Goal: Task Accomplishment & Management: Manage account settings

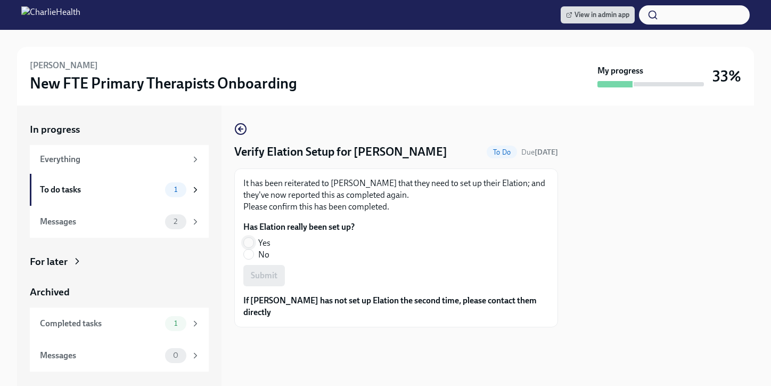
click at [243, 240] on label "Yes" at bounding box center [294, 243] width 103 height 12
click at [244, 240] on input "Yes" at bounding box center [249, 243] width 10 height 10
radio input "true"
click at [277, 277] on button "Submit" at bounding box center [264, 275] width 42 height 21
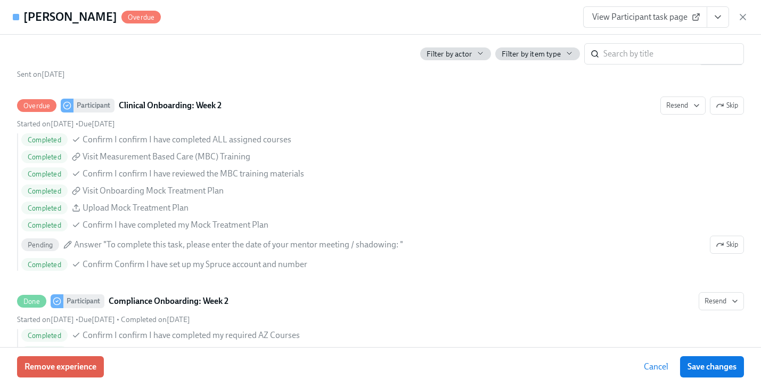
scroll to position [1982, 0]
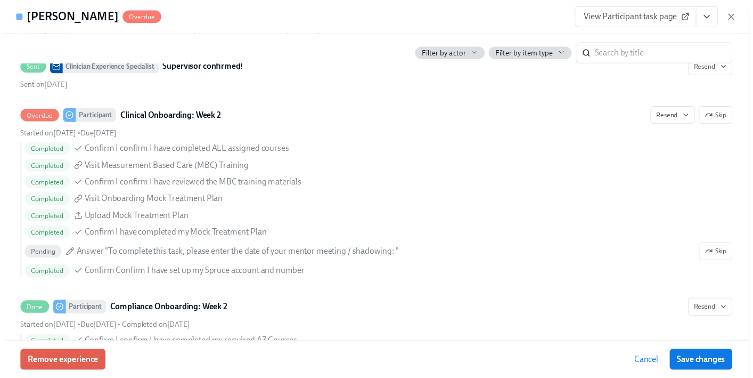
scroll to position [0, 4650]
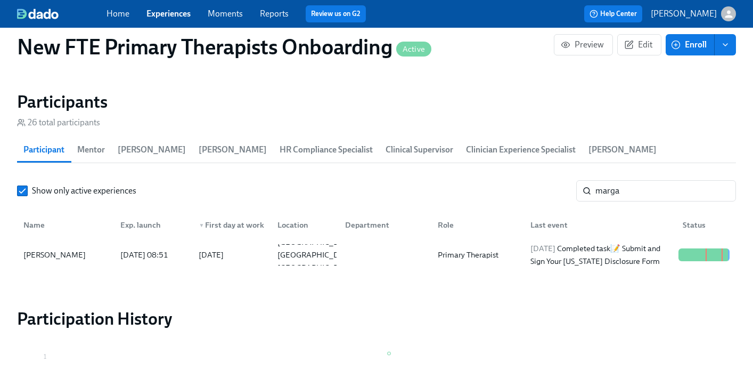
click at [176, 14] on link "Experiences" at bounding box center [168, 14] width 44 height 10
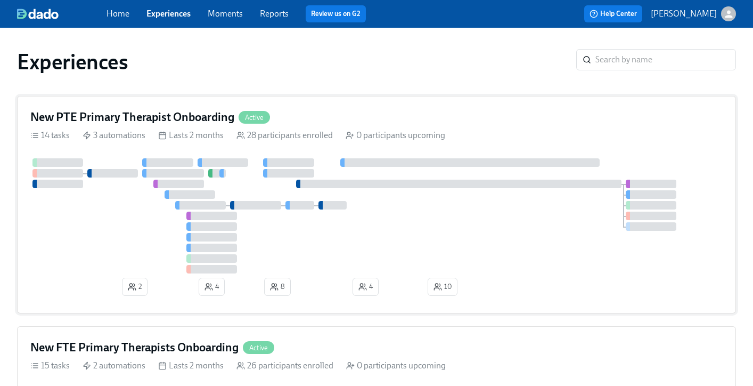
click at [346, 107] on div "New PTE Primary Therapist Onboarding Active 14 tasks 3 automations Lasts 2 mont…" at bounding box center [376, 204] width 719 height 217
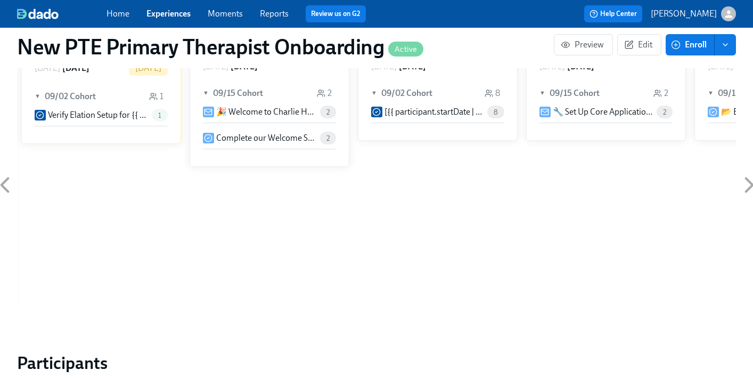
scroll to position [781, 0]
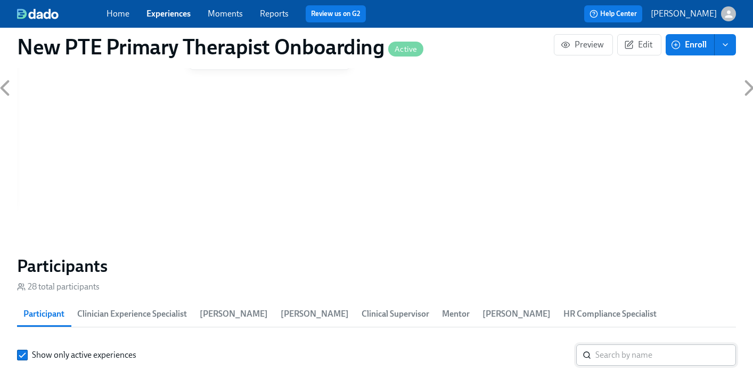
click at [644, 344] on input "search" at bounding box center [665, 354] width 141 height 21
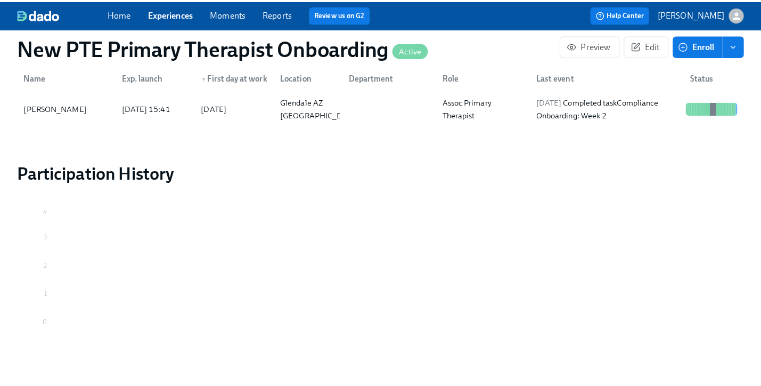
scroll to position [875, 0]
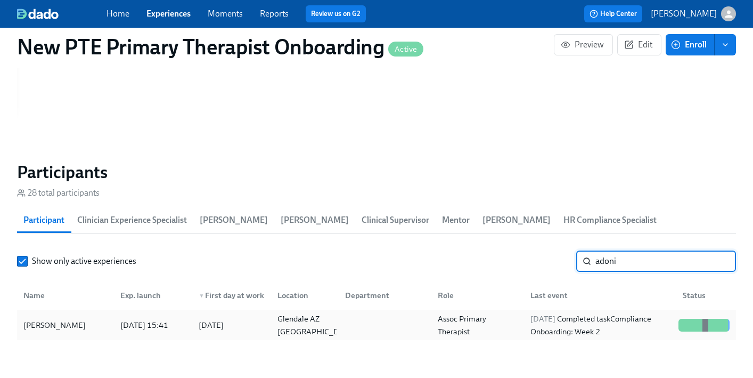
type input "adoni"
click at [66, 319] on div "[PERSON_NAME]" at bounding box center [54, 325] width 71 height 13
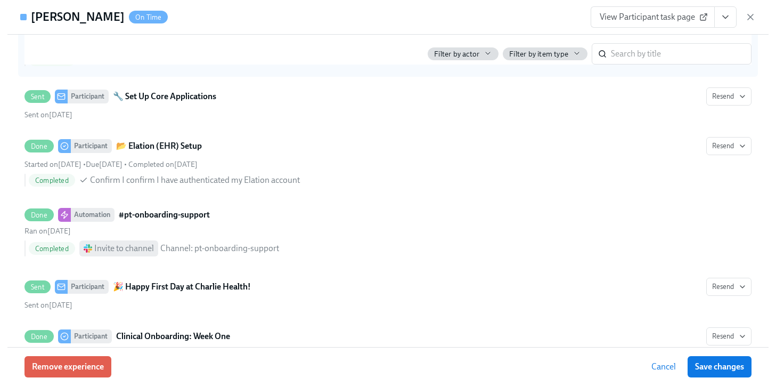
scroll to position [698, 0]
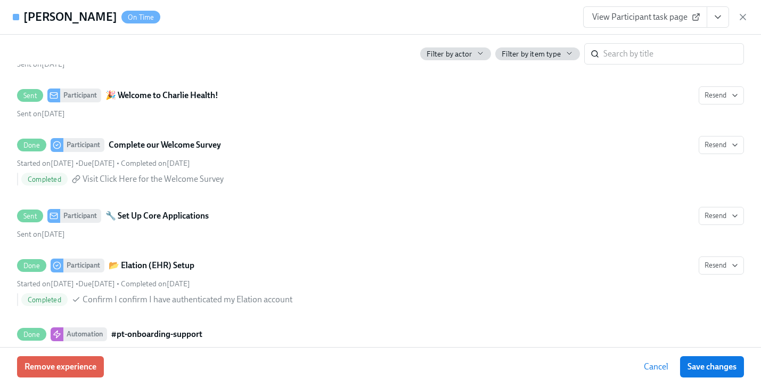
click at [722, 12] on icon "View task page" at bounding box center [718, 17] width 11 height 11
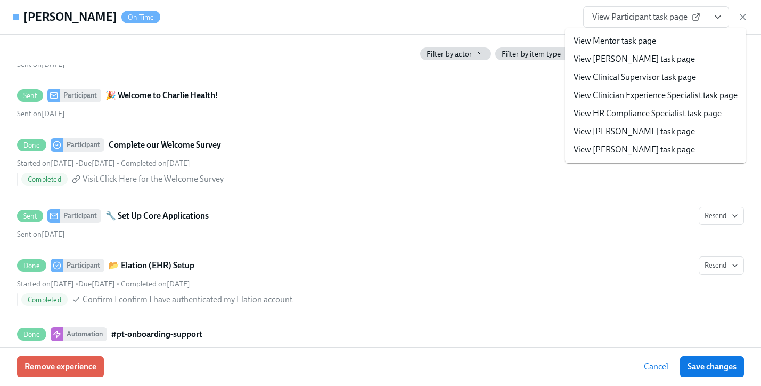
click at [626, 97] on link "View Clinician Experience Specialist task page" at bounding box center [656, 95] width 164 height 12
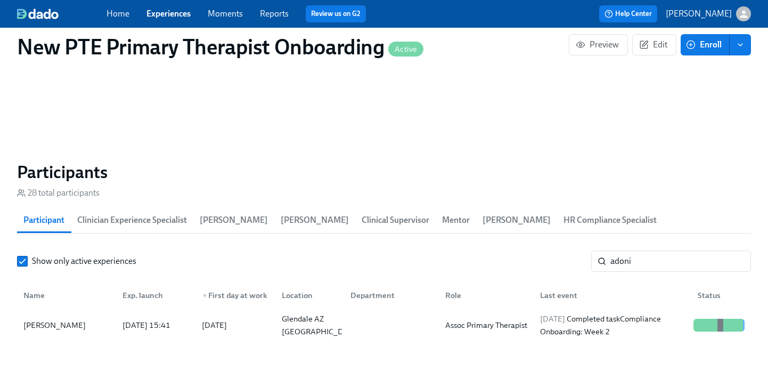
scroll to position [0, 5814]
click at [164, 16] on link "Experiences" at bounding box center [168, 14] width 44 height 10
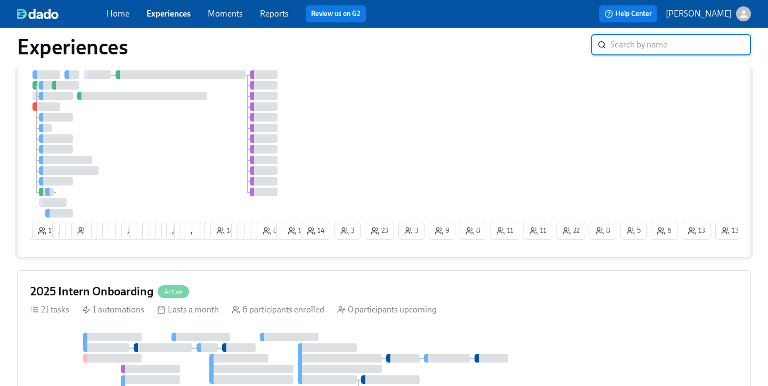
scroll to position [477, 0]
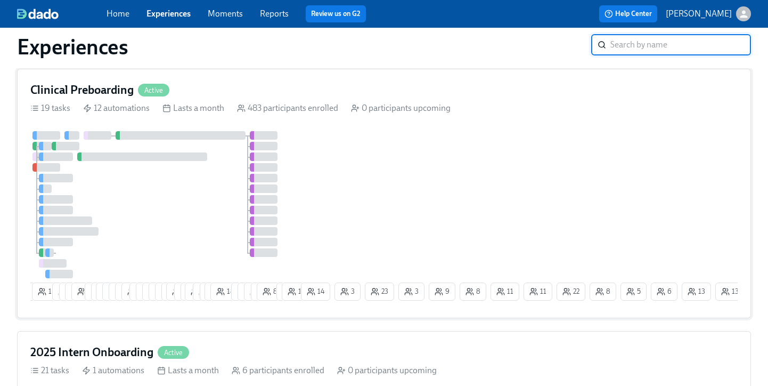
click at [254, 82] on div "Clinical Preboarding Active" at bounding box center [383, 90] width 707 height 16
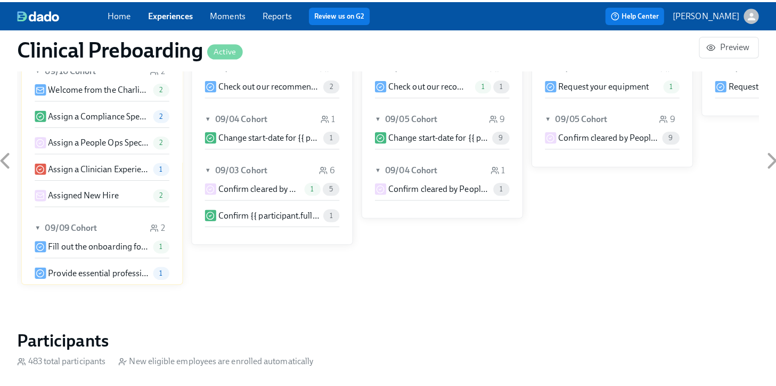
scroll to position [1009, 0]
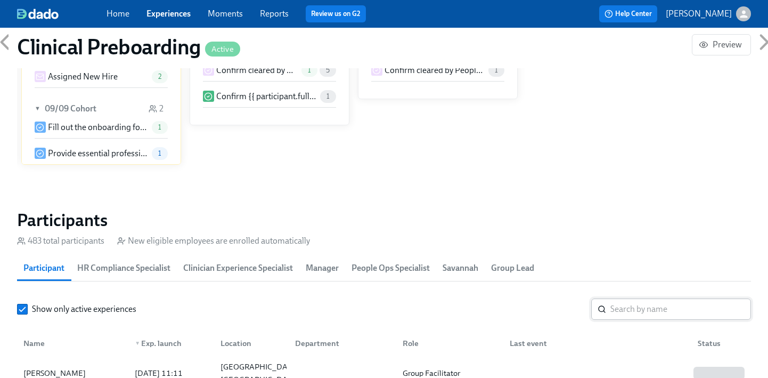
click at [665, 310] on input "search" at bounding box center [680, 308] width 141 height 21
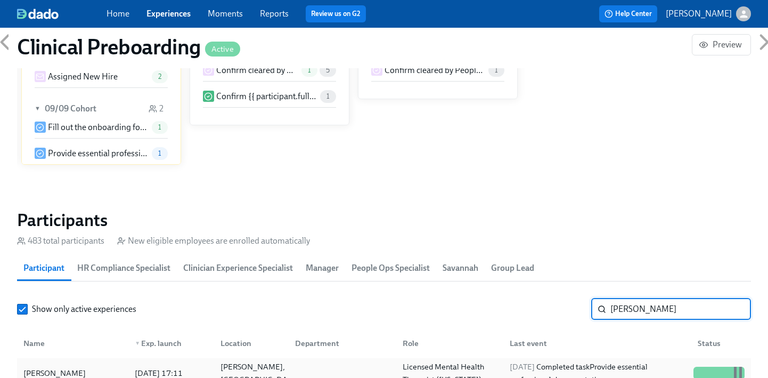
type input "laurin t"
click at [83, 374] on div "Laurin Taylor" at bounding box center [72, 372] width 107 height 21
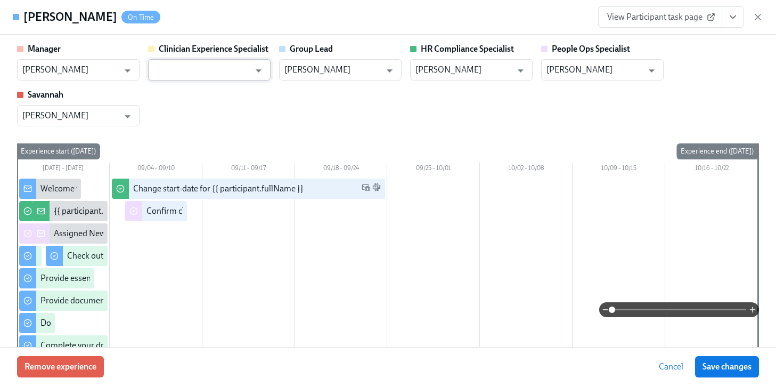
click at [222, 64] on input "text" at bounding box center [201, 69] width 96 height 21
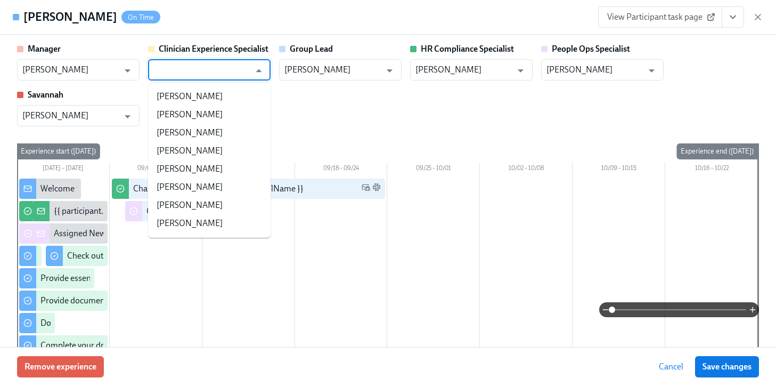
click at [357, 113] on div "Manager Eryn Patchett ​ Clinician Experience Specialist ​ Group Lead Eryn Patch…" at bounding box center [388, 84] width 742 height 83
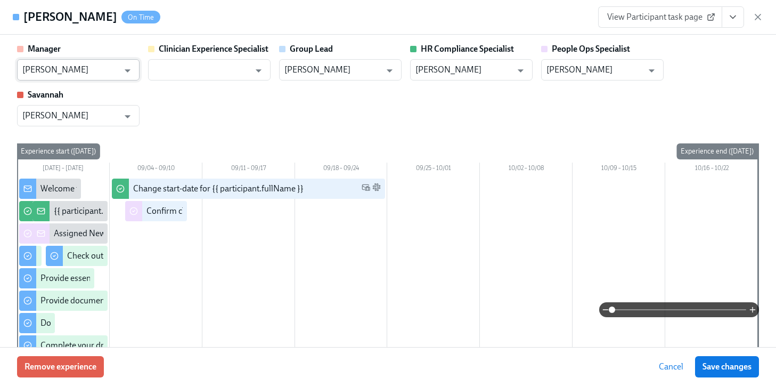
click at [91, 62] on input "Eryn Patchett" at bounding box center [70, 69] width 96 height 21
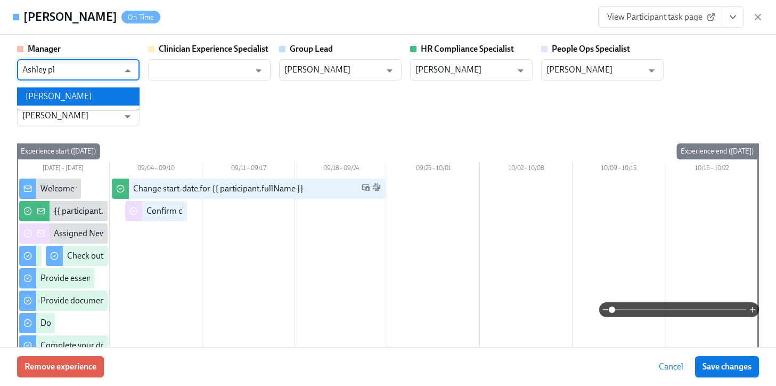
click at [70, 93] on li "Ashley Platts" at bounding box center [78, 96] width 123 height 18
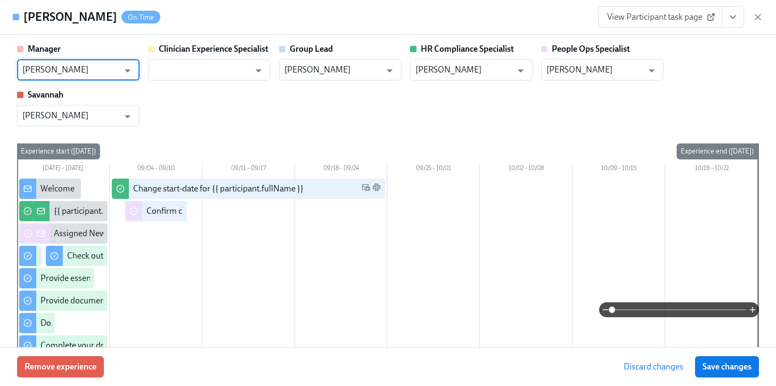
type input "Ashley Platts"
click at [234, 118] on div "Manager Ashley Platts ​ Clinician Experience Specialist ​ Group Lead Eryn Patch…" at bounding box center [388, 84] width 742 height 83
click at [728, 365] on span "Save changes" at bounding box center [727, 366] width 49 height 11
type input "Ashley Platts"
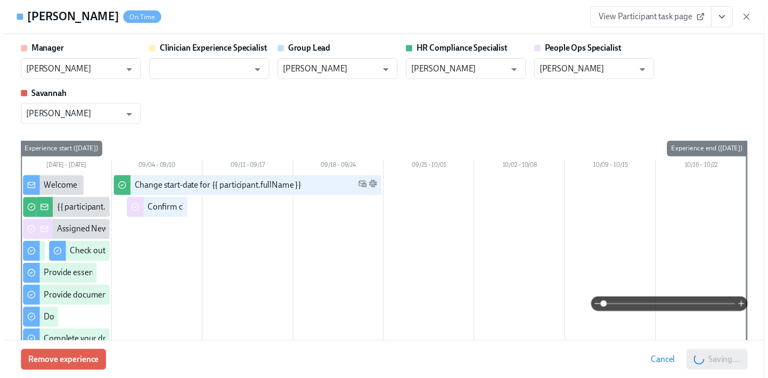
scroll to position [0, 13732]
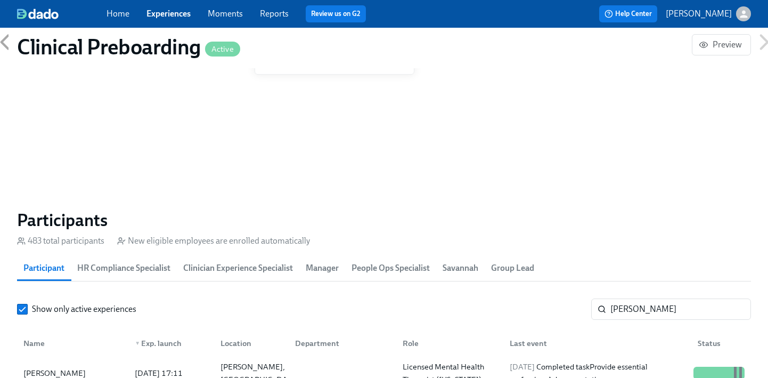
scroll to position [0, 13724]
click at [183, 14] on link "Experiences" at bounding box center [168, 14] width 44 height 10
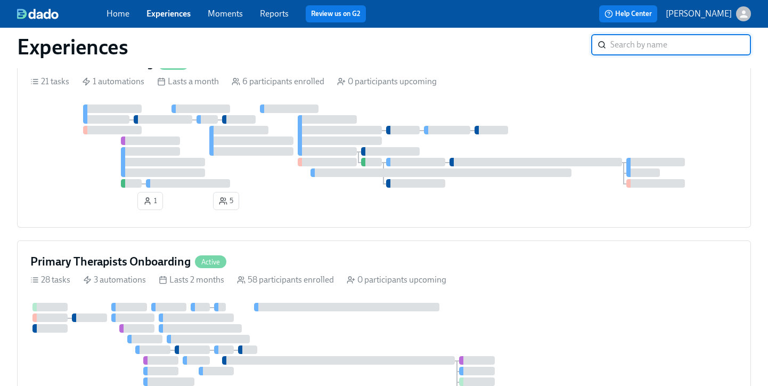
scroll to position [769, 0]
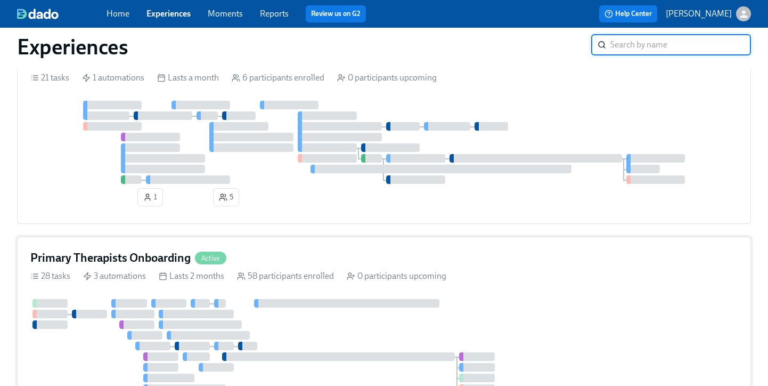
click at [282, 259] on div "Primary Therapists Onboarding Active" at bounding box center [383, 258] width 707 height 16
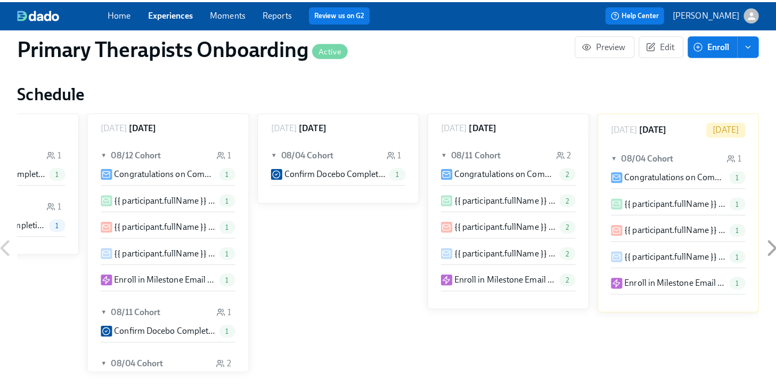
scroll to position [1159, 0]
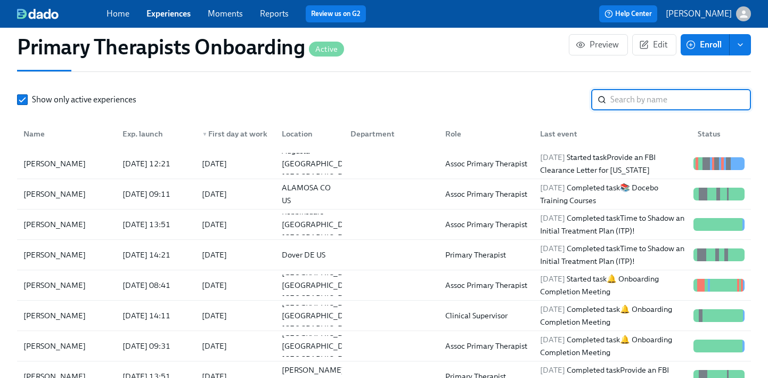
click at [666, 89] on input "search" at bounding box center [680, 99] width 141 height 21
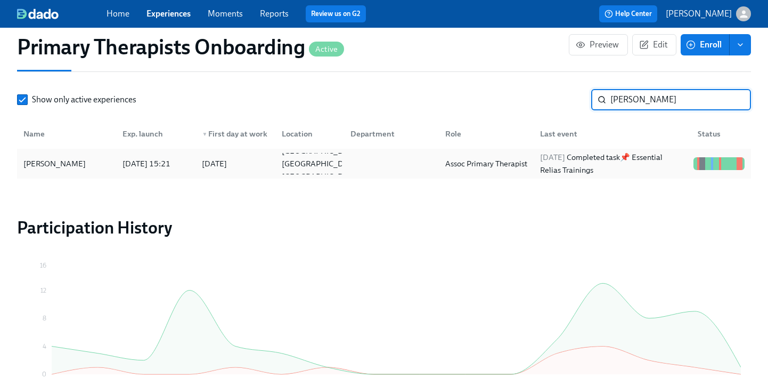
type input "sharon"
click at [63, 157] on div "Sharon Hawkins" at bounding box center [54, 163] width 71 height 13
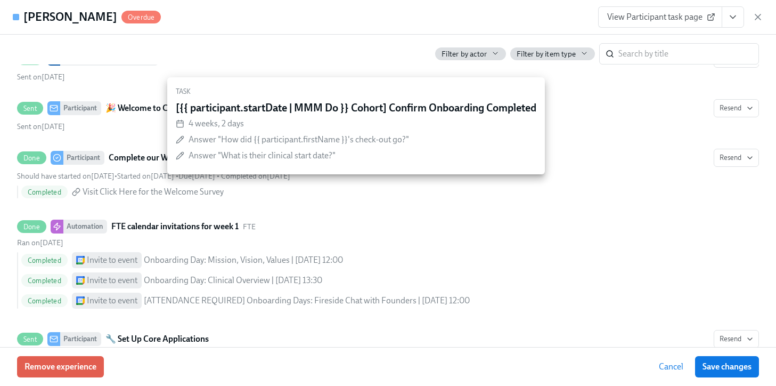
scroll to position [892, 0]
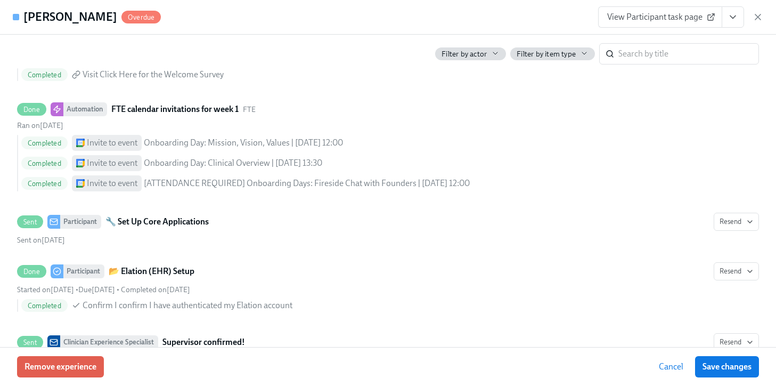
click at [642, 13] on span "View Participant task page" at bounding box center [660, 17] width 106 height 11
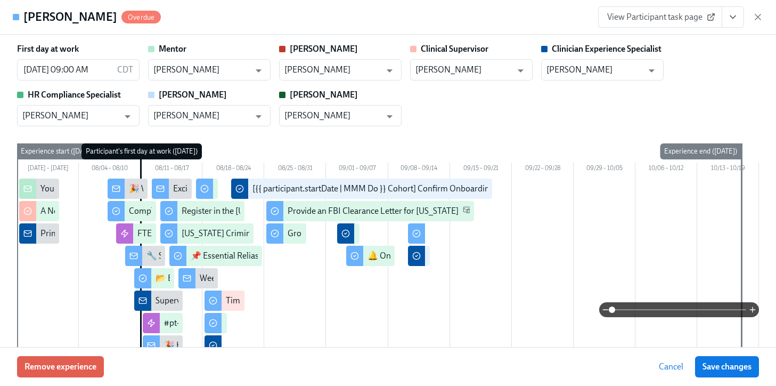
click at [728, 17] on icon "View task page" at bounding box center [733, 17] width 11 height 11
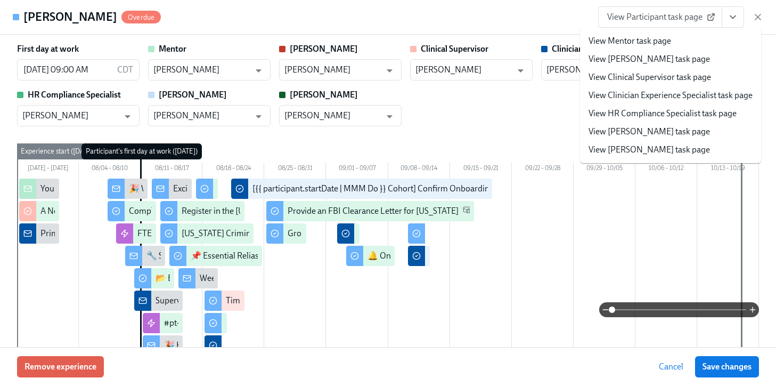
click at [667, 99] on link "View Clinician Experience Specialist task page" at bounding box center [671, 95] width 164 height 12
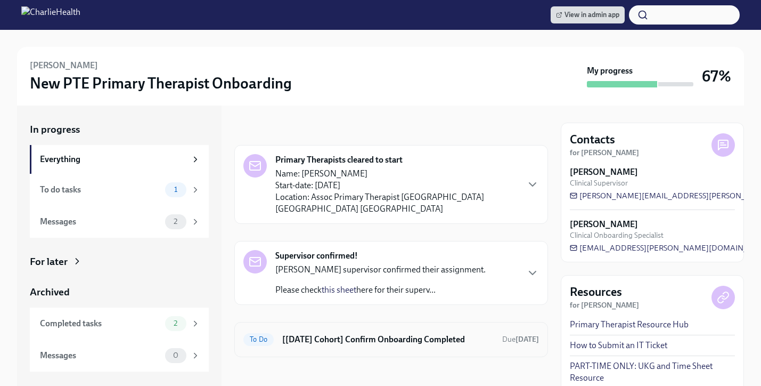
click at [371, 334] on div "To Do [[DATE] Cohort] Confirm Onboarding Completed Due [DATE]" at bounding box center [391, 339] width 296 height 17
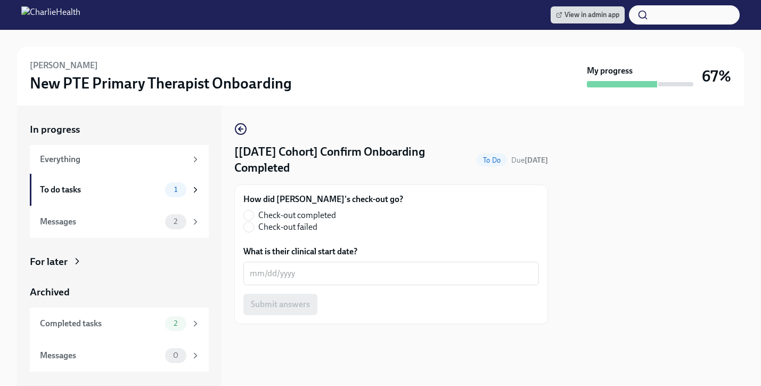
click at [256, 215] on label "Check-out completed" at bounding box center [318, 215] width 151 height 12
click at [254, 215] on input "Check-out completed" at bounding box center [249, 215] width 10 height 10
radio input "true"
click at [272, 272] on textarea "What is their clinical start date?" at bounding box center [391, 273] width 283 height 13
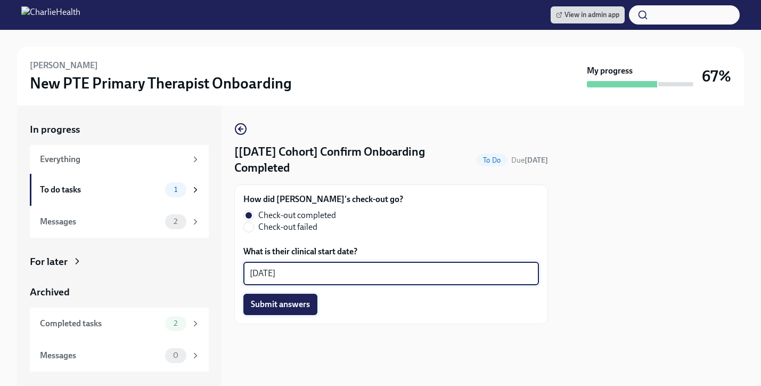
type textarea "[DATE]"
click at [288, 304] on span "Submit answers" at bounding box center [280, 304] width 59 height 11
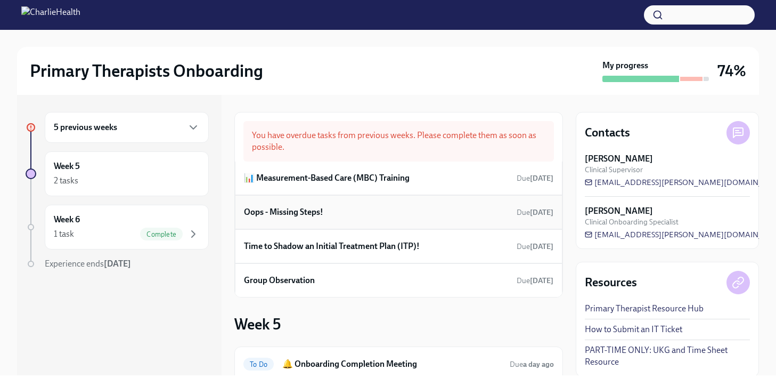
click at [401, 211] on div "Oops - Missing Steps! Due Aug 21st" at bounding box center [398, 212] width 309 height 16
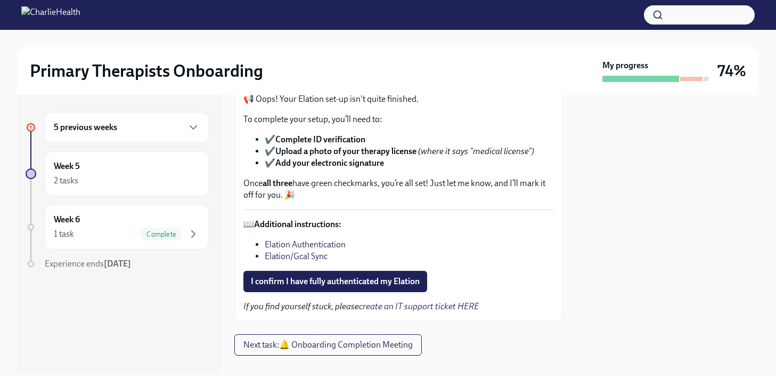
scroll to position [88, 0]
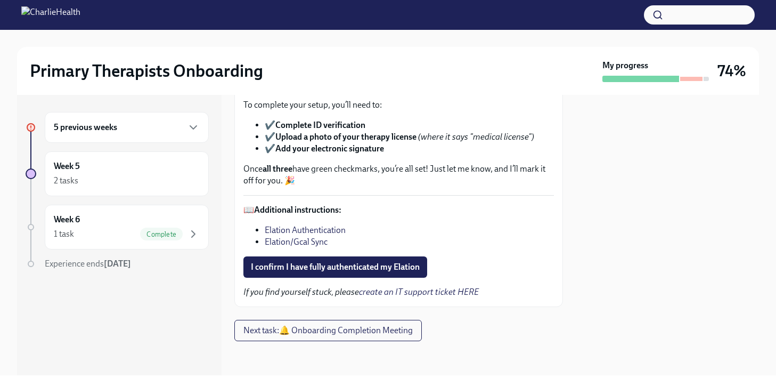
click at [381, 263] on span "I confirm I have fully authenticated my Elation" at bounding box center [335, 267] width 169 height 11
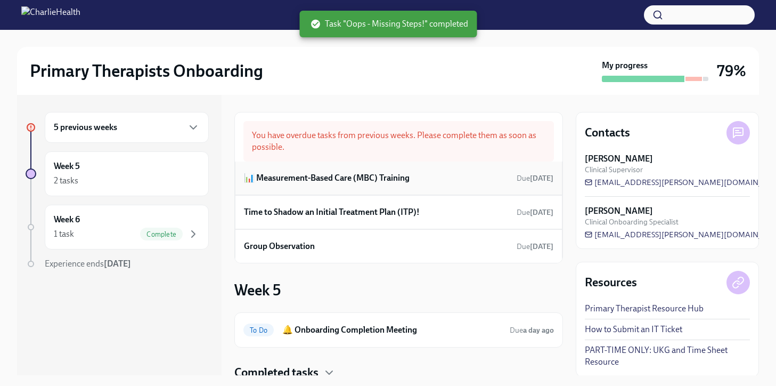
click at [391, 182] on h6 "📊 Measurement-Based Care (MBC) Training" at bounding box center [327, 178] width 166 height 12
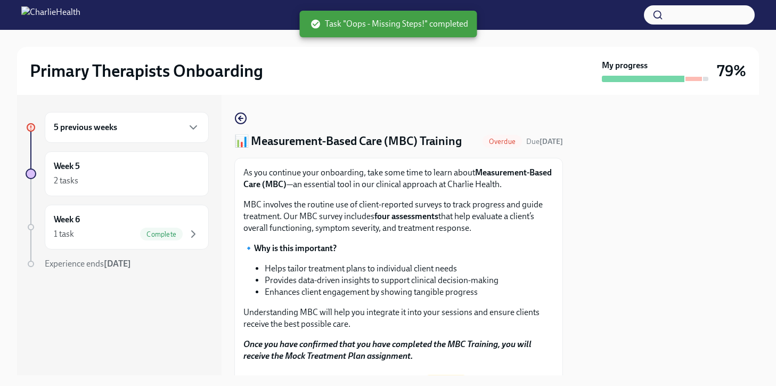
scroll to position [176, 0]
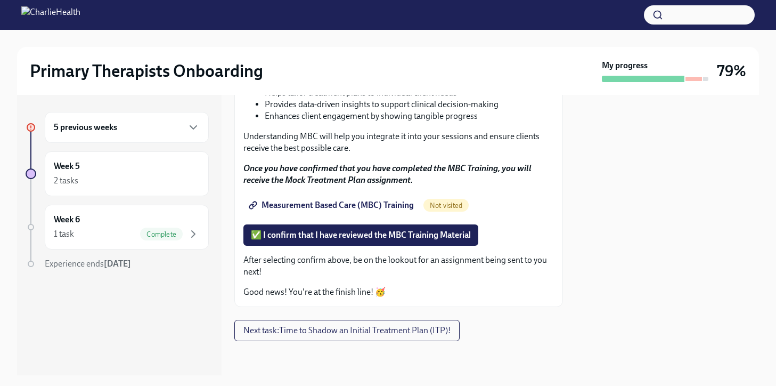
click at [410, 203] on span "Measurement Based Care (MBC) Training" at bounding box center [332, 205] width 163 height 11
click at [420, 234] on span "✅ I confirm that I have reviewed the MBC Training Material" at bounding box center [361, 235] width 220 height 11
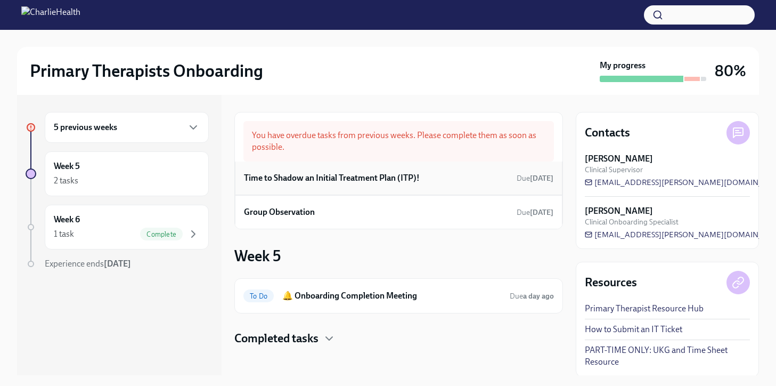
click at [348, 183] on h6 "Time to Shadow an Initial Treatment Plan (ITP)!" at bounding box center [332, 178] width 176 height 12
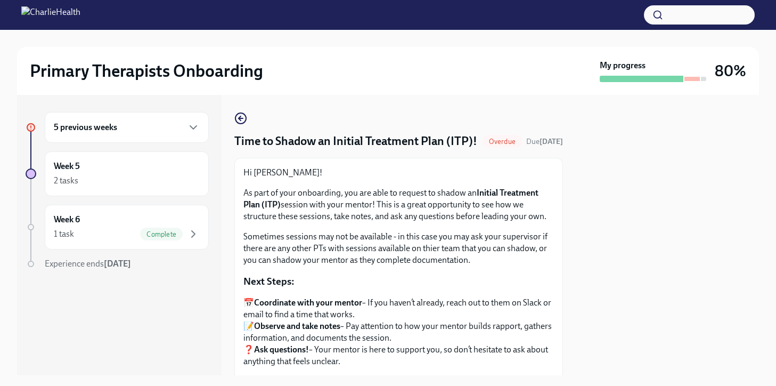
scroll to position [206, 0]
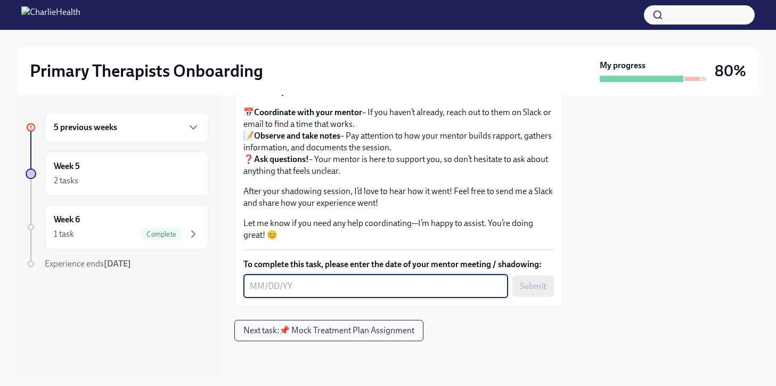
click at [309, 287] on textarea "To complete this task, please enter the date of your mentor meeting / shadowing:" at bounding box center [376, 286] width 252 height 13
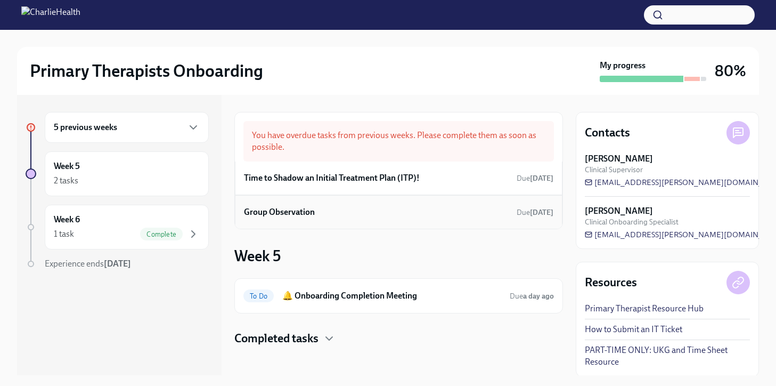
click at [327, 216] on div "Group Observation Due 11 days ago" at bounding box center [398, 212] width 309 height 16
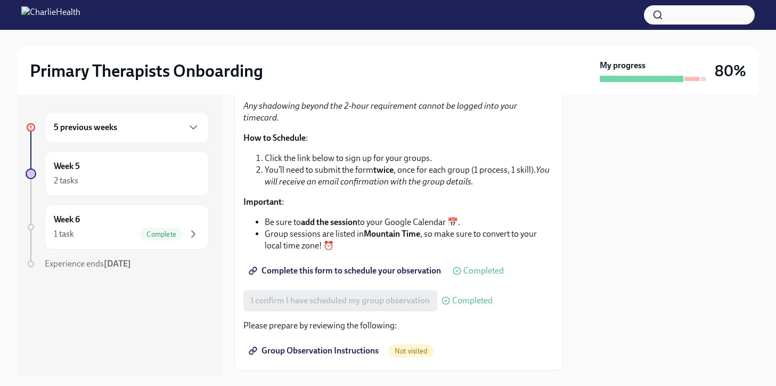
scroll to position [249, 0]
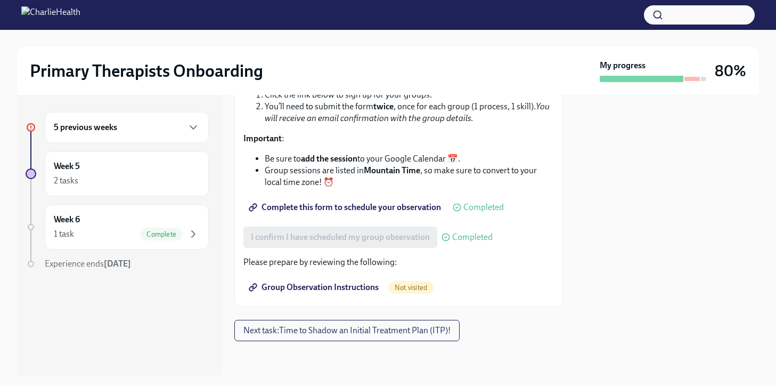
click at [368, 287] on span "Group Observation Instructions" at bounding box center [315, 287] width 128 height 11
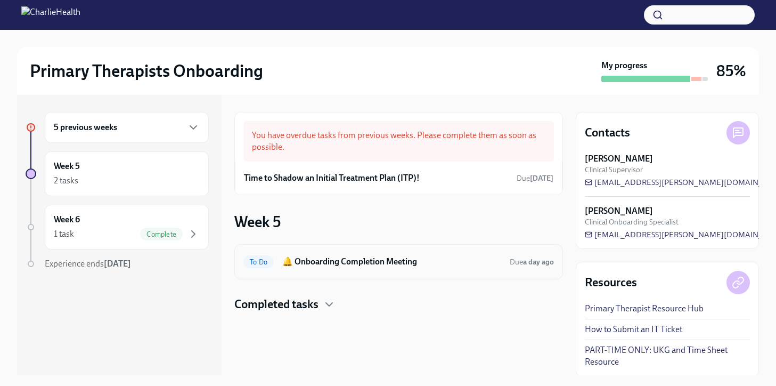
click at [410, 259] on h6 "🔔 Onboarding Completion Meeting" at bounding box center [391, 262] width 219 height 12
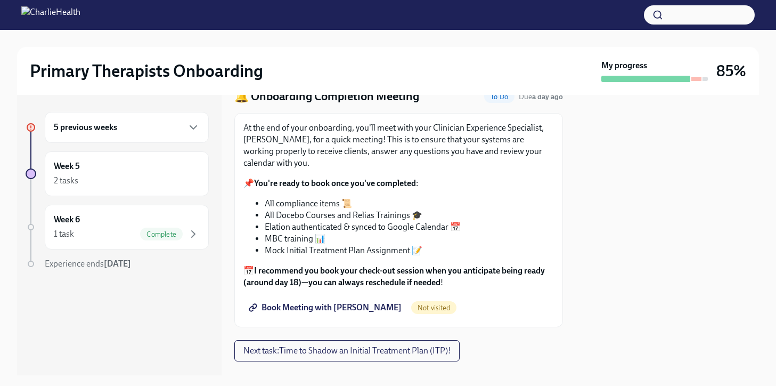
scroll to position [65, 0]
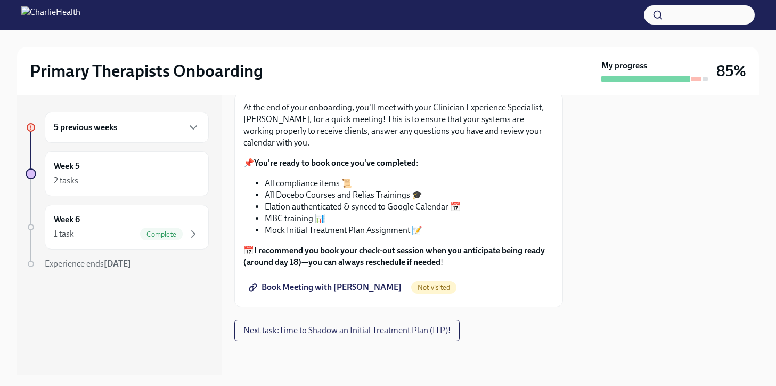
click at [353, 287] on span "Book Meeting with Haylee Bova" at bounding box center [326, 287] width 151 height 11
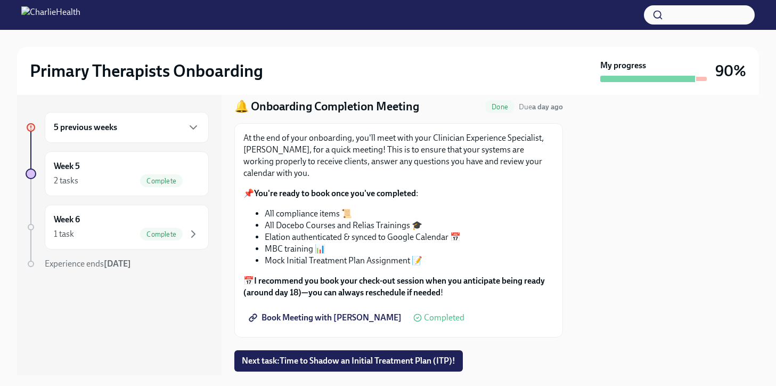
scroll to position [0, 0]
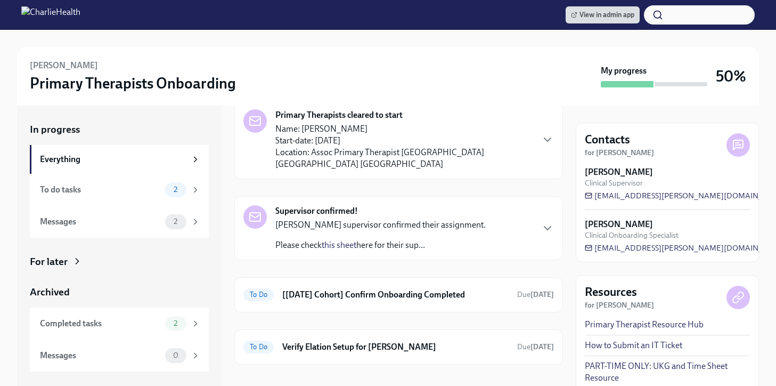
scroll to position [45, 0]
click at [390, 340] on h6 "Verify Elation Setup for [PERSON_NAME]" at bounding box center [395, 346] width 226 height 12
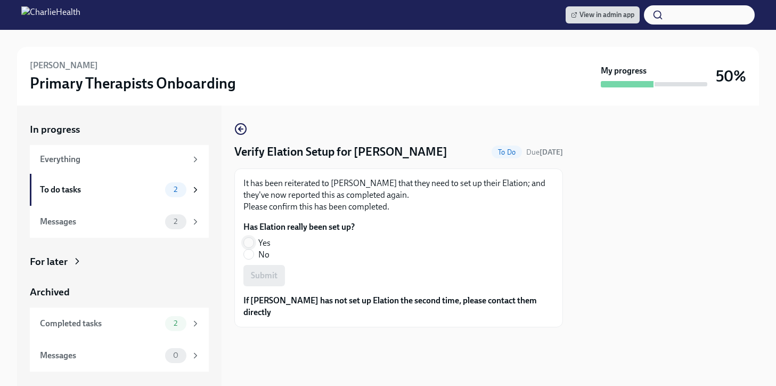
click at [247, 240] on input "Yes" at bounding box center [249, 243] width 10 height 10
radio input "true"
click at [263, 282] on button "Submit" at bounding box center [264, 275] width 42 height 21
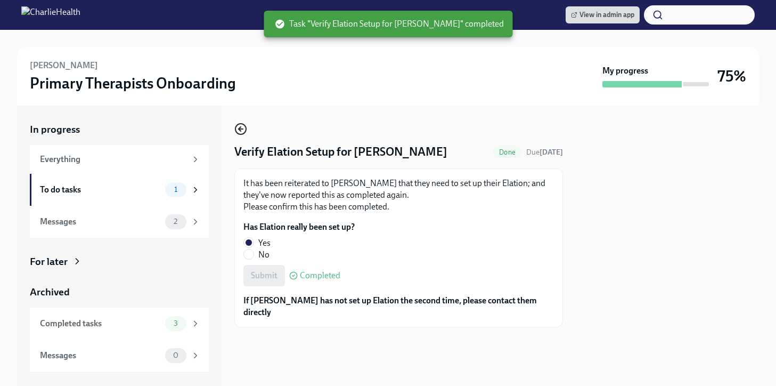
click at [246, 129] on icon "button" at bounding box center [240, 129] width 13 height 13
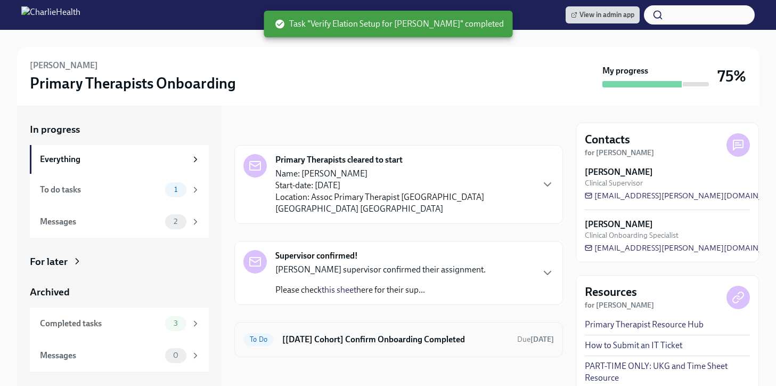
click at [395, 333] on h6 "[[DATE] Cohort] Confirm Onboarding Completed" at bounding box center [395, 339] width 226 height 12
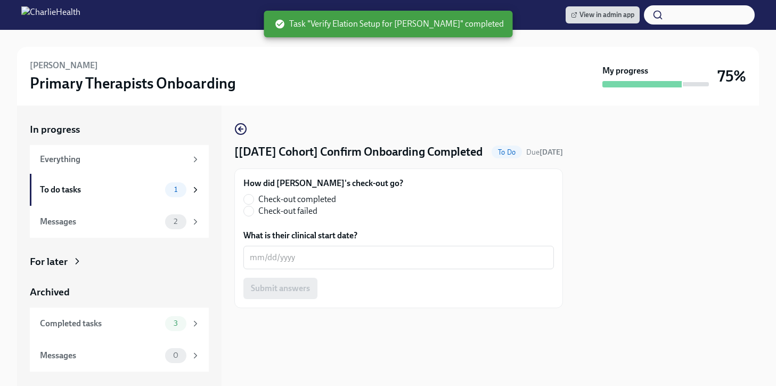
click at [246, 204] on input "Check-out completed" at bounding box center [249, 199] width 10 height 10
radio input "true"
drag, startPoint x: 270, startPoint y: 265, endPoint x: 278, endPoint y: 266, distance: 8.1
click at [271, 265] on div "x ​" at bounding box center [398, 257] width 311 height 23
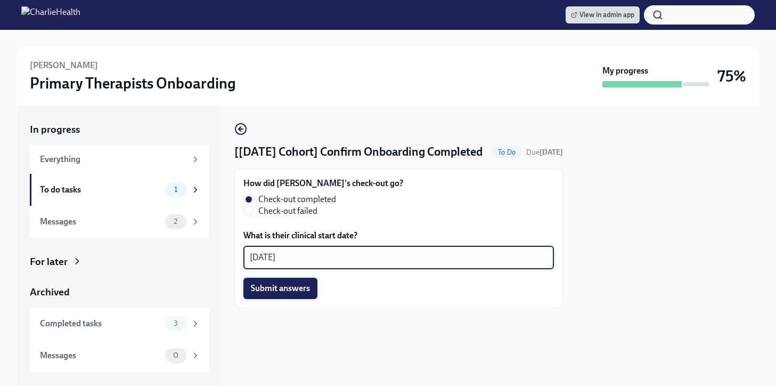
type textarea "09/10/2025"
click at [293, 293] on span "Submit answers" at bounding box center [280, 288] width 59 height 11
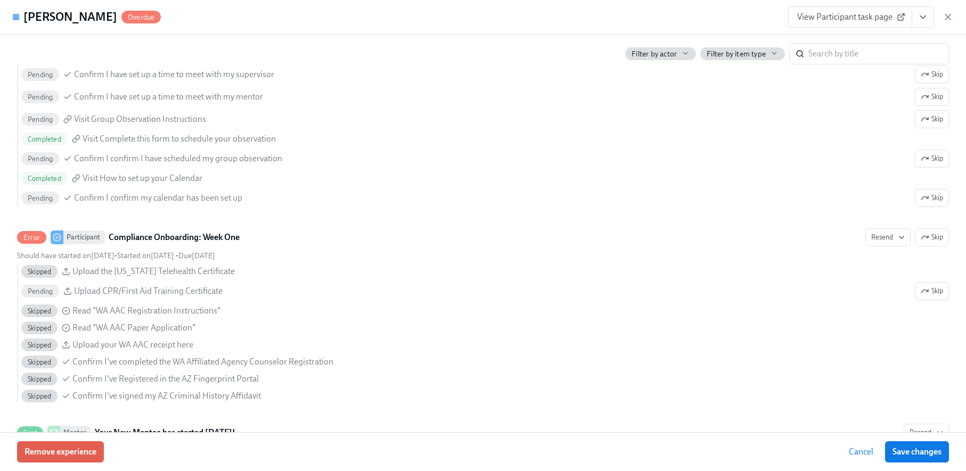
scroll to position [0, 5648]
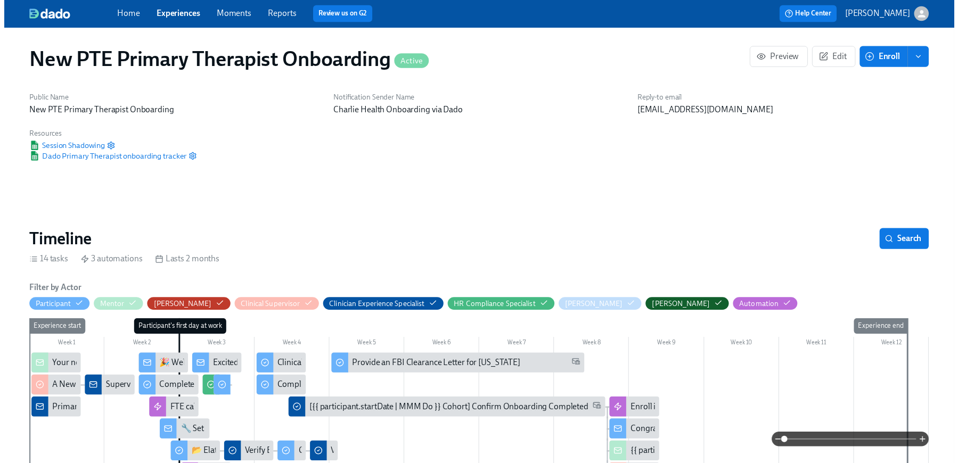
scroll to position [0, 5640]
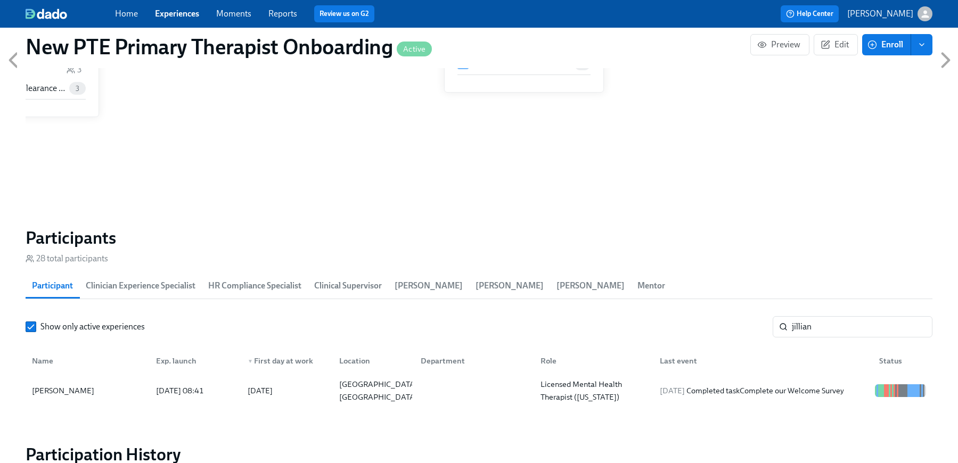
click at [192, 9] on link "Experiences" at bounding box center [177, 14] width 44 height 10
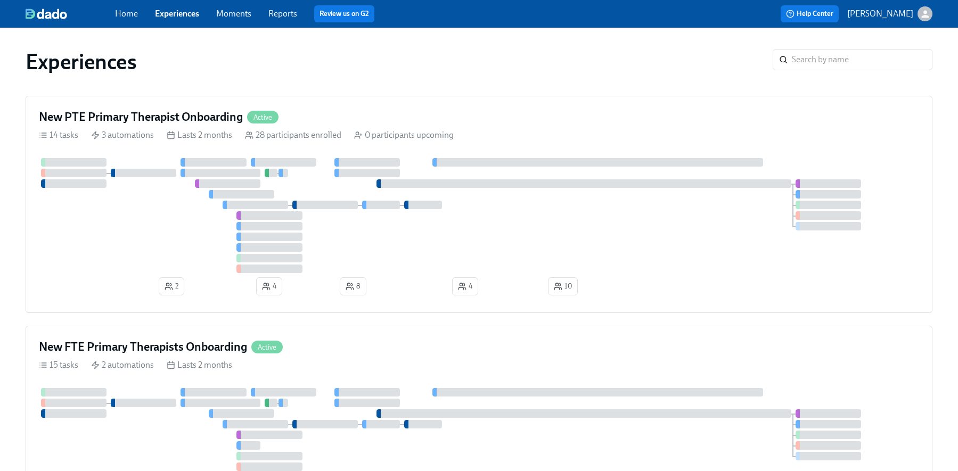
click at [132, 22] on div "Home Experiences Moments Reports Review us on G2 Help Center Haylee Bova" at bounding box center [479, 14] width 958 height 28
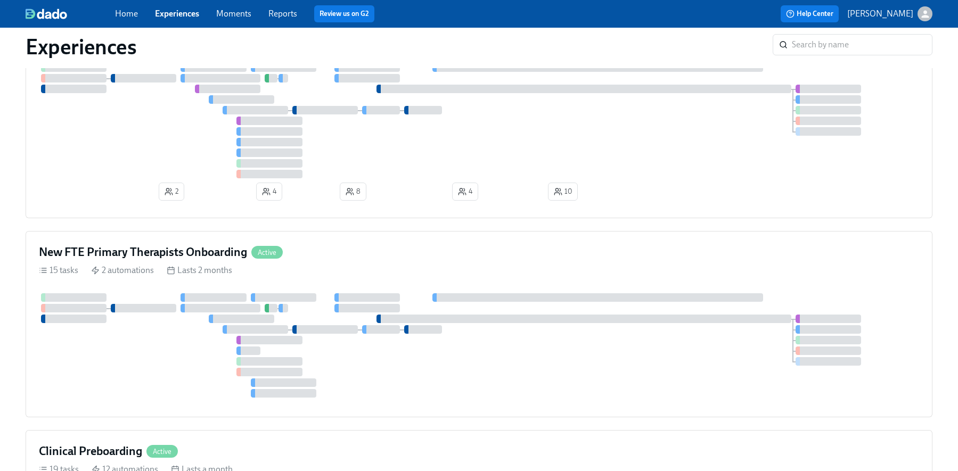
scroll to position [93, 0]
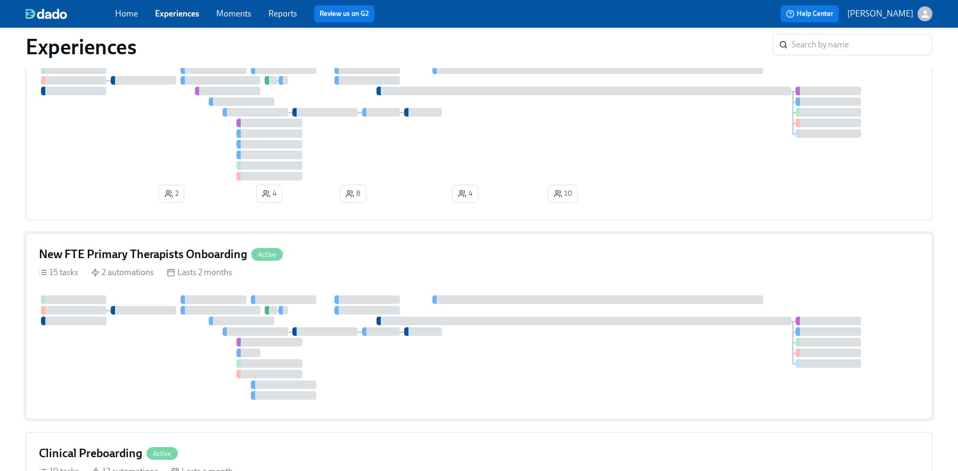
click at [345, 274] on div "15 tasks 2 automations Lasts 2 months" at bounding box center [479, 273] width 880 height 12
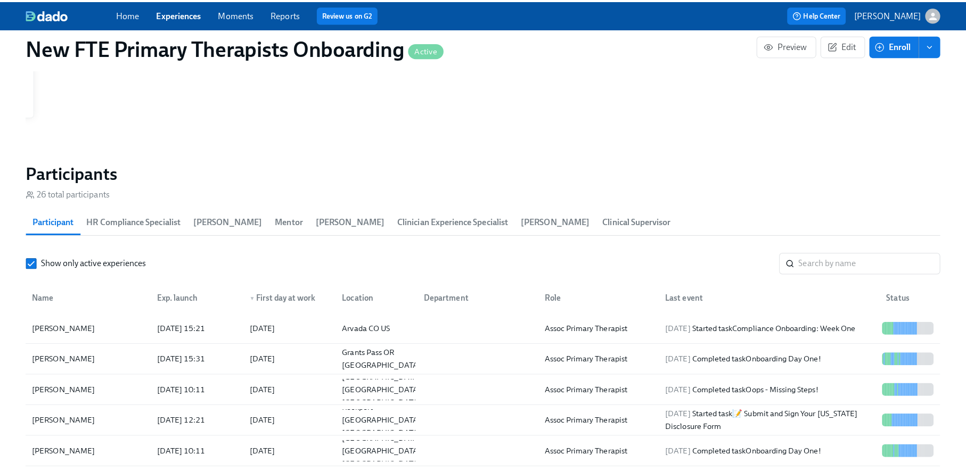
scroll to position [0, 4372]
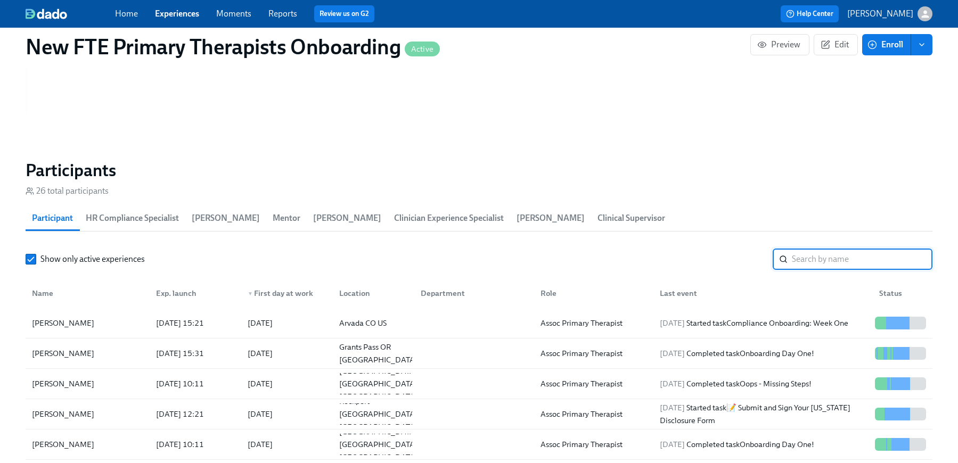
click at [821, 264] on input "search" at bounding box center [862, 259] width 141 height 21
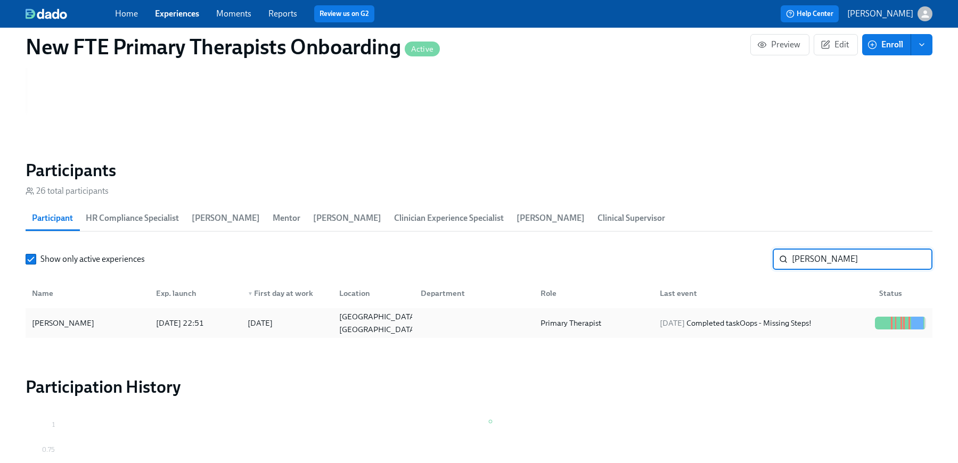
type input "andrea"
click at [64, 317] on div "Andrea Ferrante" at bounding box center [63, 323] width 71 height 13
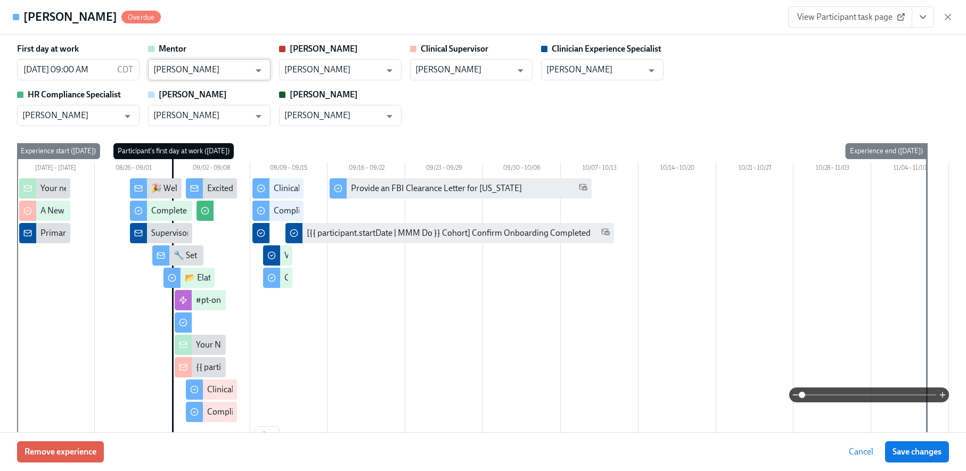
click at [207, 66] on input "Lybi Westover" at bounding box center [201, 69] width 96 height 21
type input "L"
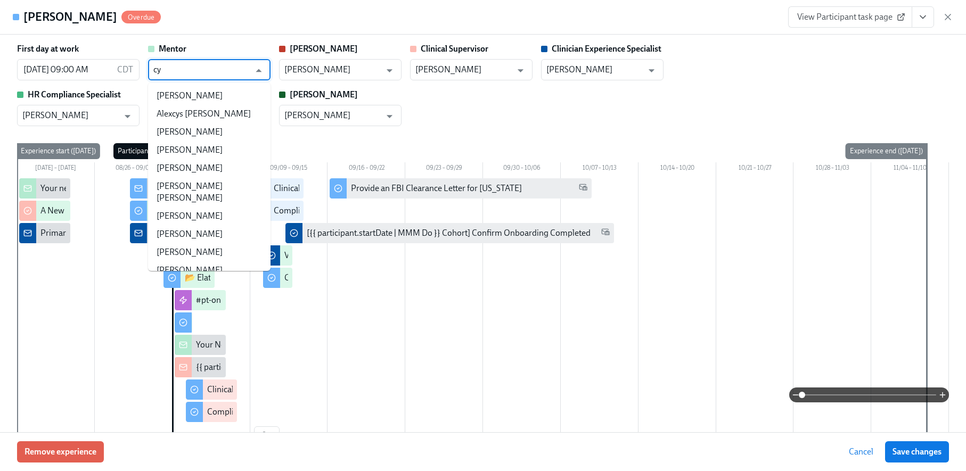
type input "c"
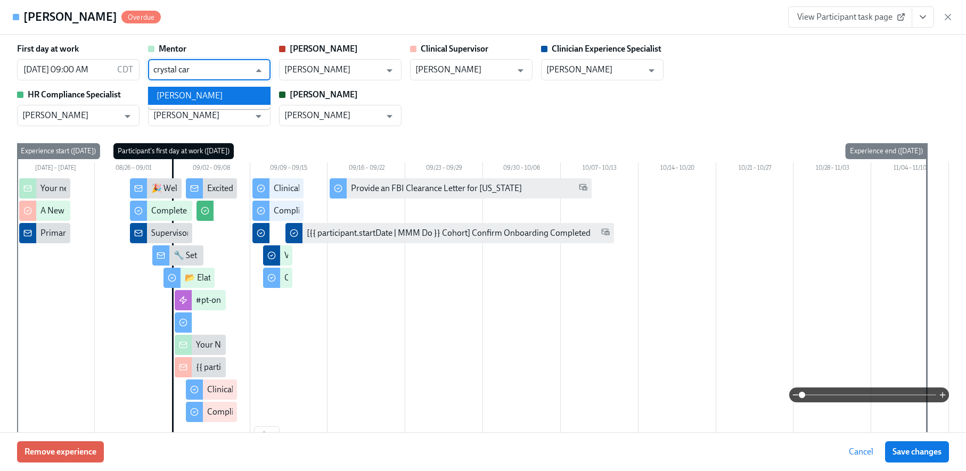
click at [219, 100] on li "Crystal Carroll" at bounding box center [209, 96] width 123 height 18
type input "Crystal Carroll"
click at [935, 454] on span "Save changes" at bounding box center [917, 452] width 49 height 11
type input "Crystal Carroll"
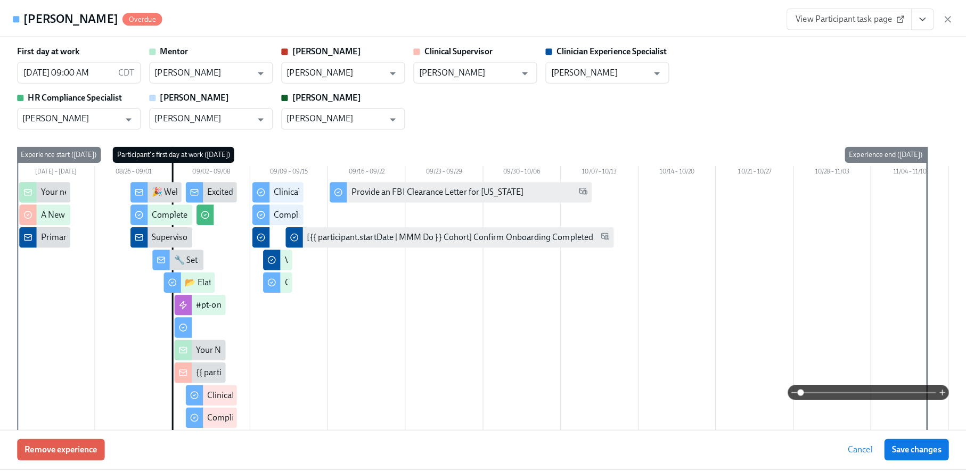
scroll to position [0, 4462]
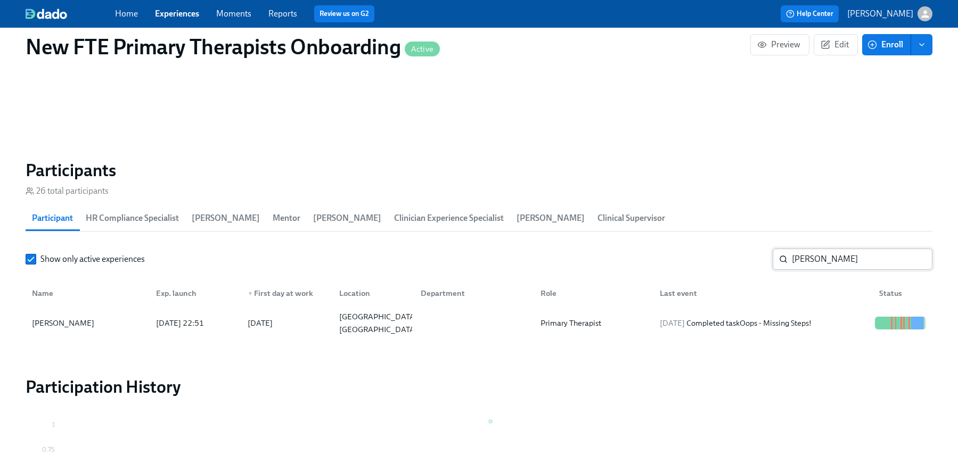
click at [853, 253] on input "andrea" at bounding box center [862, 259] width 141 height 21
drag, startPoint x: 843, startPoint y: 259, endPoint x: 764, endPoint y: 257, distance: 78.3
click at [764, 257] on div "Show only active experiences andrea ​" at bounding box center [479, 259] width 907 height 21
type input "aba"
click at [63, 324] on div "Aba Taylor Ofori-Atta" at bounding box center [63, 323] width 71 height 13
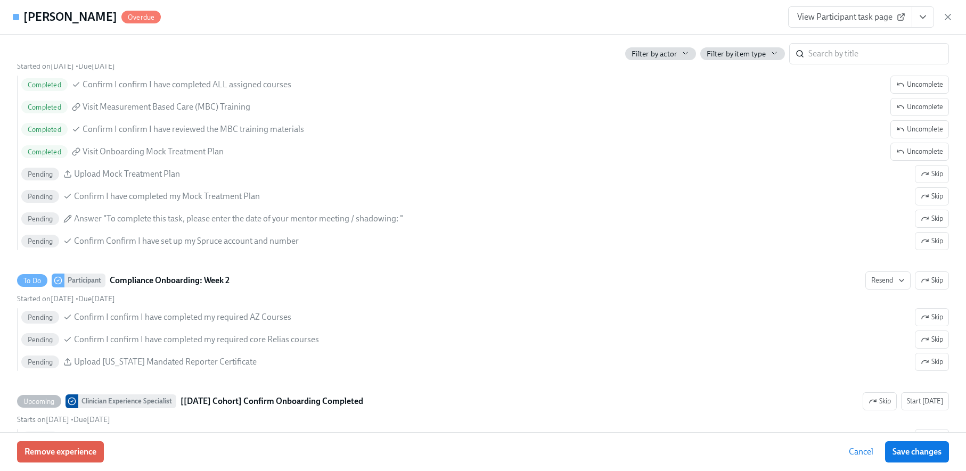
scroll to position [2021, 0]
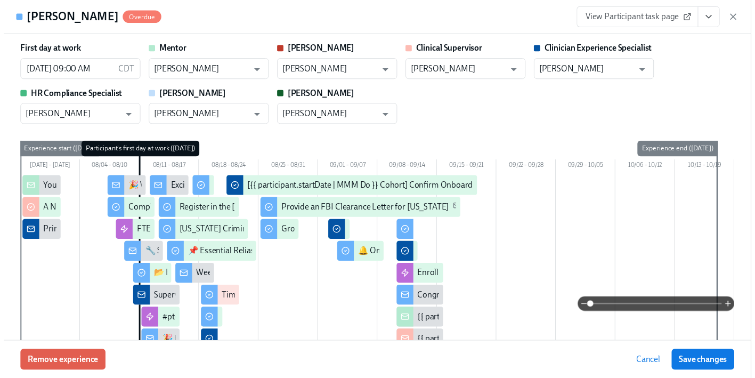
scroll to position [0, 12891]
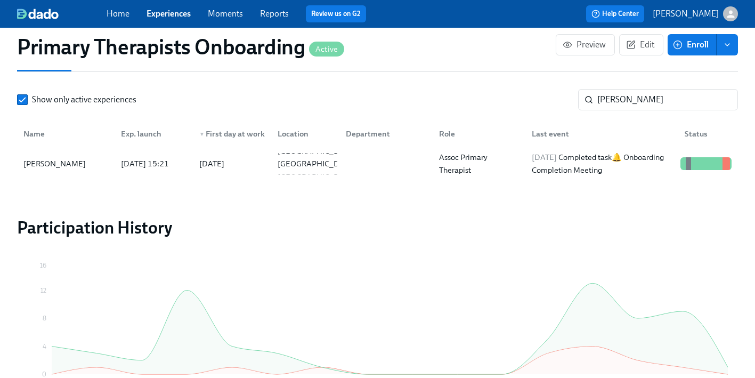
click at [172, 14] on link "Experiences" at bounding box center [168, 14] width 44 height 10
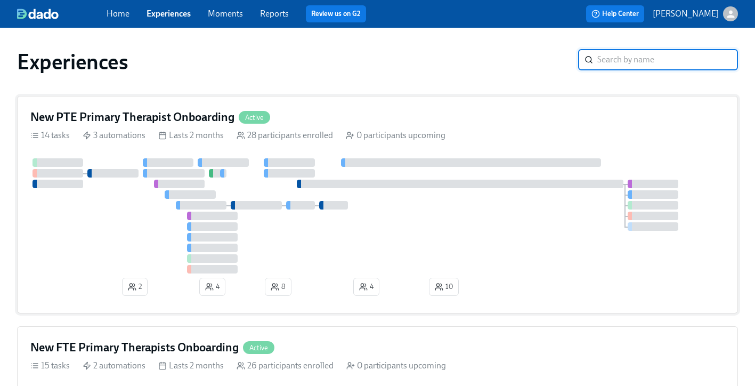
scroll to position [2, 0]
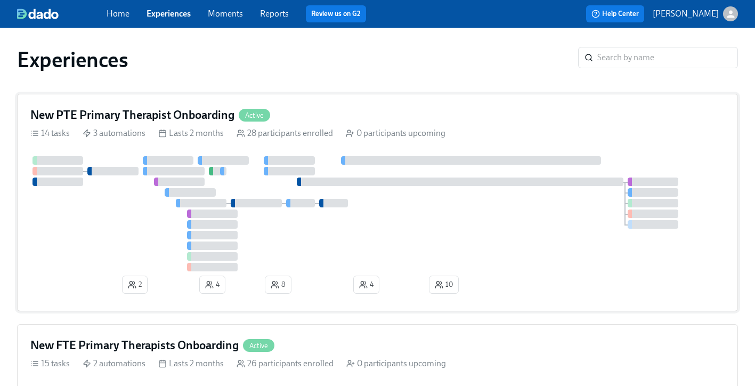
click at [289, 115] on div "New PTE Primary Therapist Onboarding Active" at bounding box center [377, 115] width 694 height 16
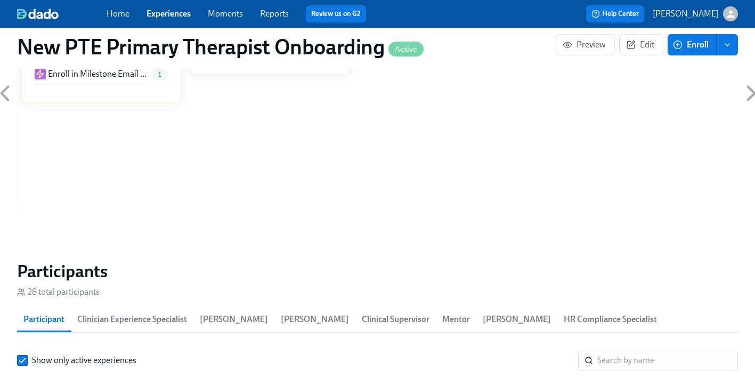
scroll to position [784, 0]
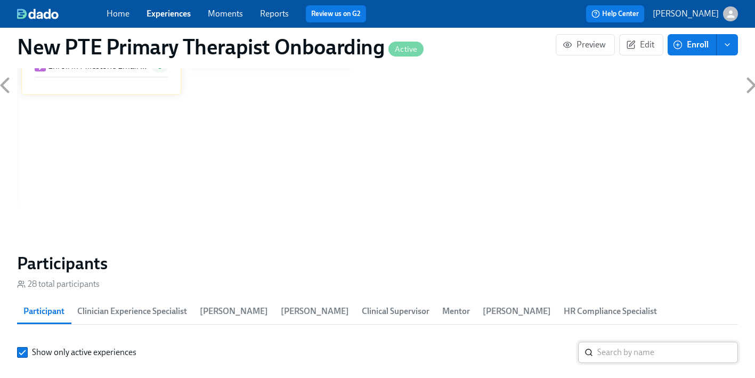
click at [623, 341] on input "search" at bounding box center [667, 351] width 141 height 21
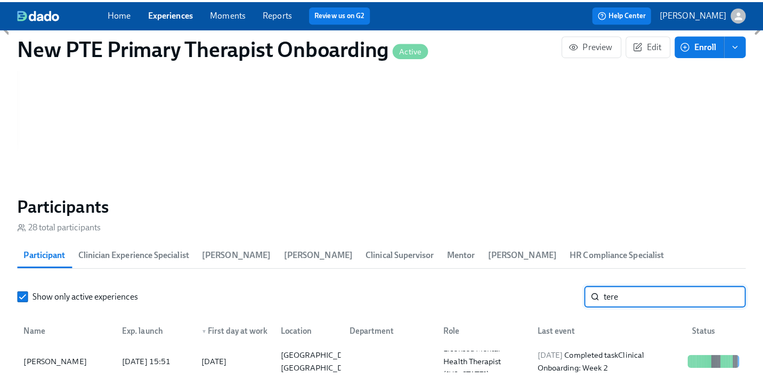
scroll to position [962, 0]
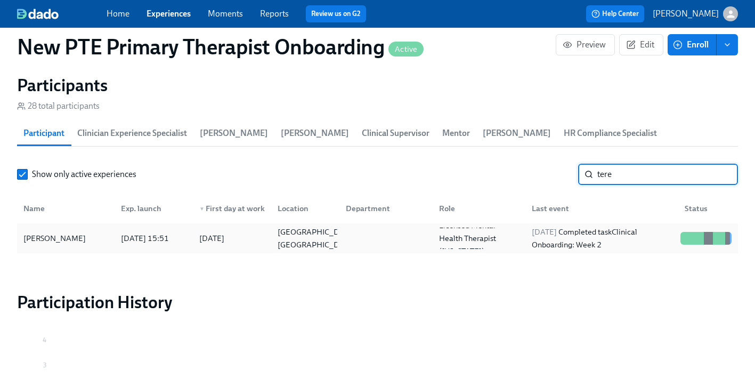
type input "tere"
click at [70, 232] on div "Teresa McCafferty Dunn" at bounding box center [54, 238] width 71 height 13
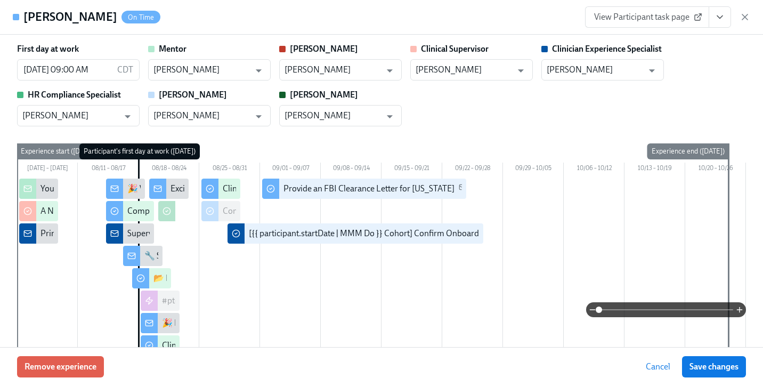
click at [721, 18] on icon "View task page" at bounding box center [719, 17] width 11 height 11
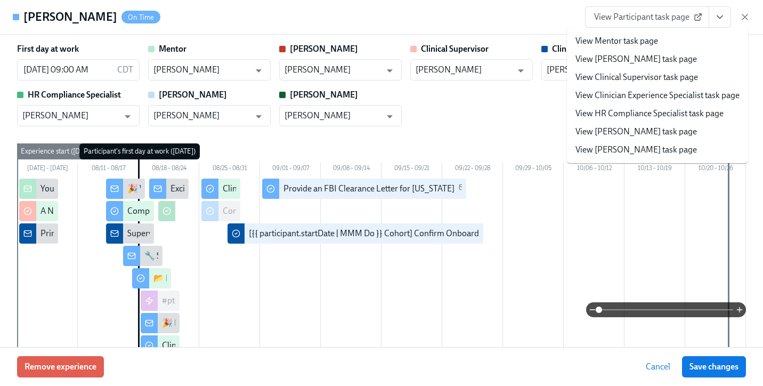
click at [673, 96] on link "View Clinician Experience Specialist task page" at bounding box center [657, 95] width 164 height 12
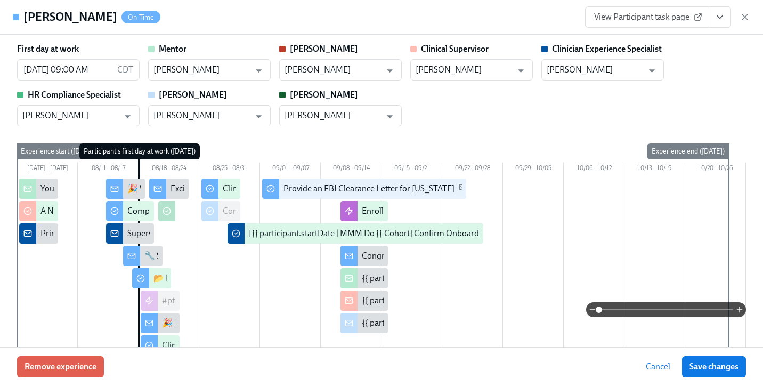
scroll to position [0, 5667]
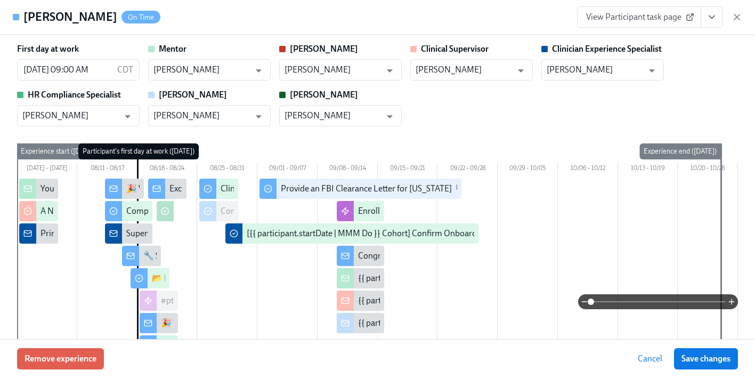
scroll to position [0, 5659]
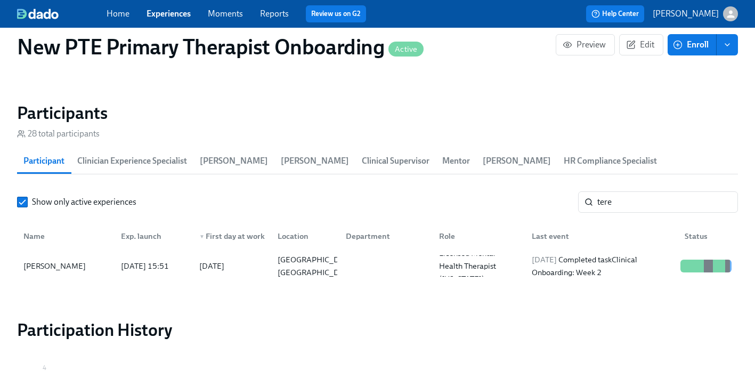
click at [177, 13] on link "Experiences" at bounding box center [168, 14] width 44 height 10
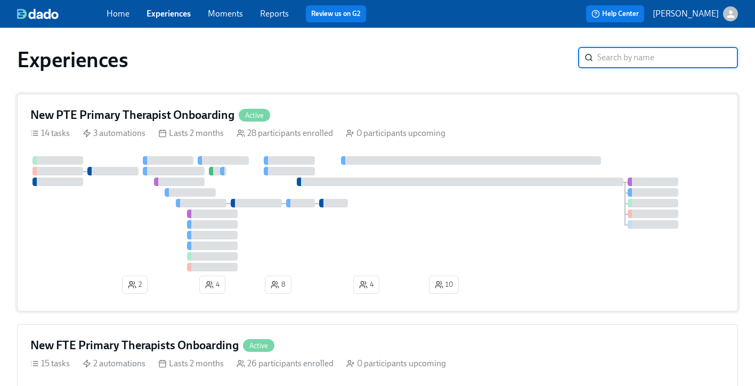
scroll to position [238, 0]
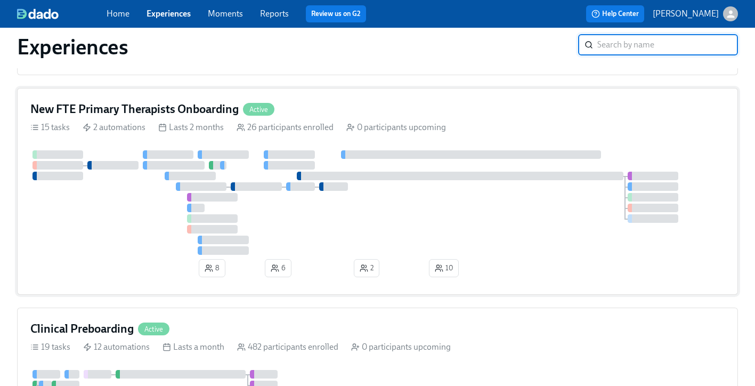
click at [214, 118] on div "New FTE Primary Therapists Onboarding Active 15 tasks 2 automations Lasts 2 mon…" at bounding box center [377, 191] width 721 height 207
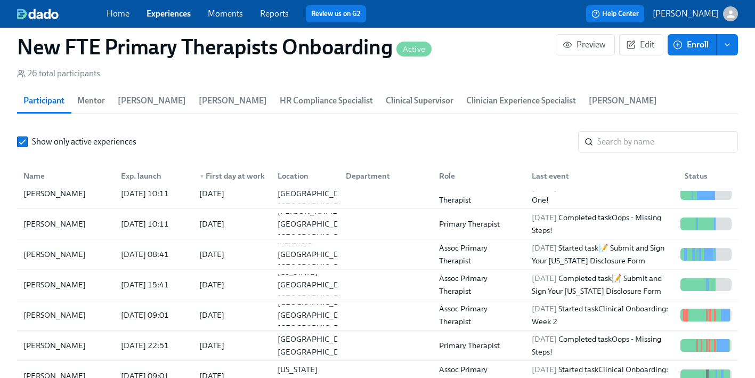
scroll to position [107, 0]
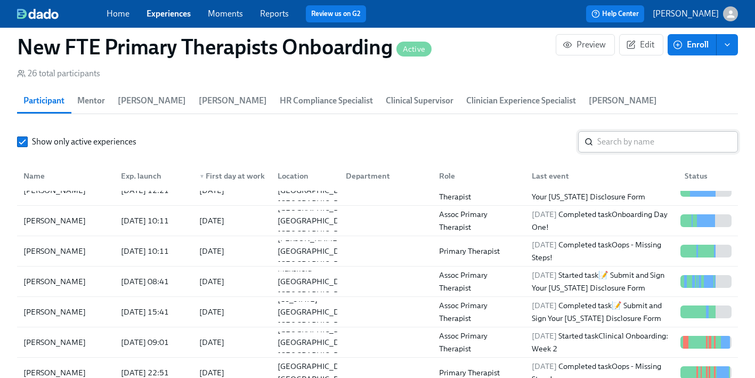
click at [638, 131] on input "search" at bounding box center [667, 141] width 141 height 21
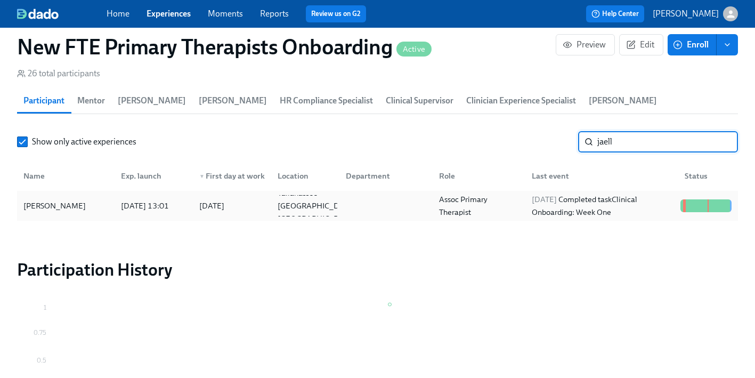
click at [73, 195] on div "Jaelle Gilot" at bounding box center [65, 205] width 93 height 21
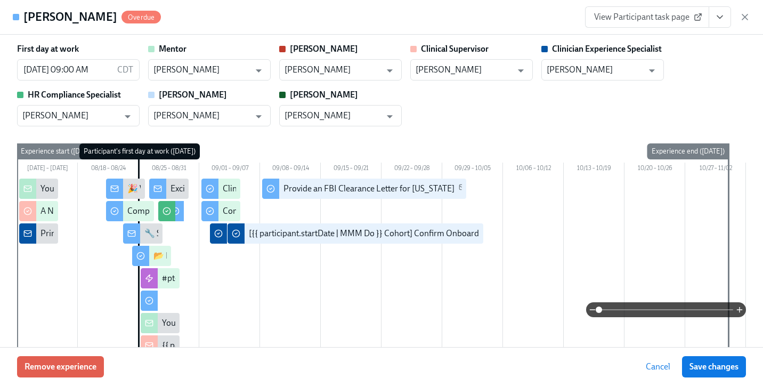
click at [720, 14] on icon "View task page" at bounding box center [719, 17] width 11 height 11
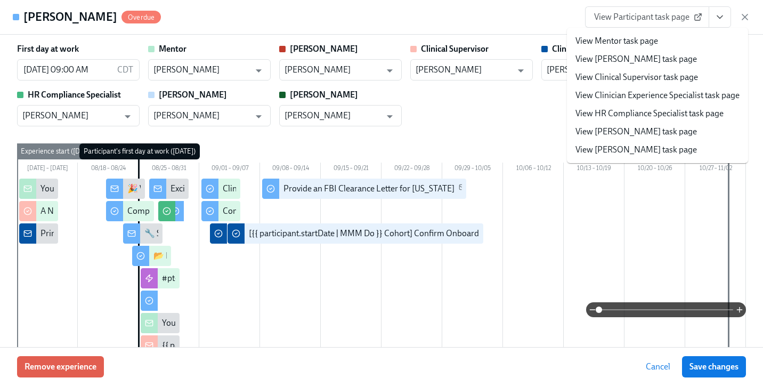
click at [673, 92] on link "View Clinician Experience Specialist task page" at bounding box center [657, 95] width 164 height 12
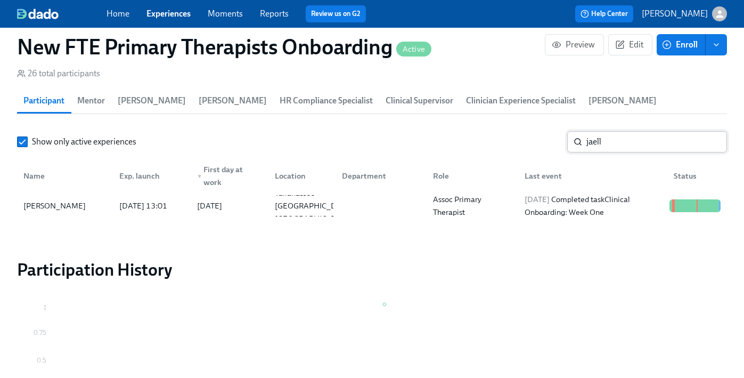
click at [633, 131] on input "jaell" at bounding box center [656, 141] width 141 height 21
type input "j"
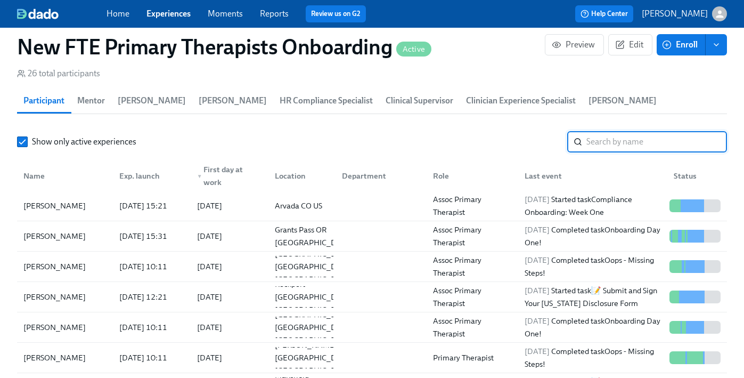
click at [169, 19] on link "Experiences" at bounding box center [168, 14] width 44 height 10
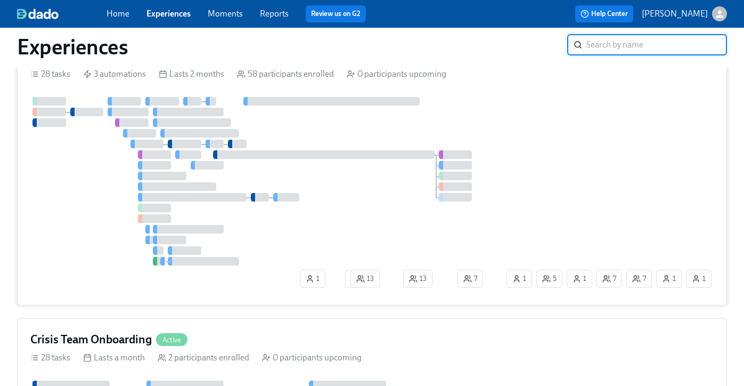
scroll to position [869, 0]
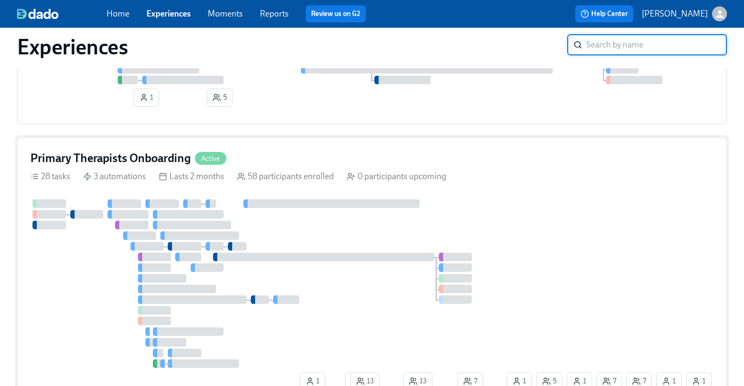
click at [329, 166] on div "Primary Therapists Onboarding Active" at bounding box center [371, 158] width 683 height 16
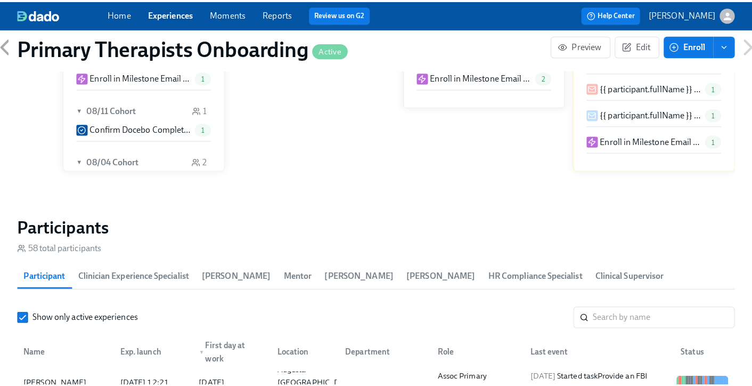
scroll to position [947, 0]
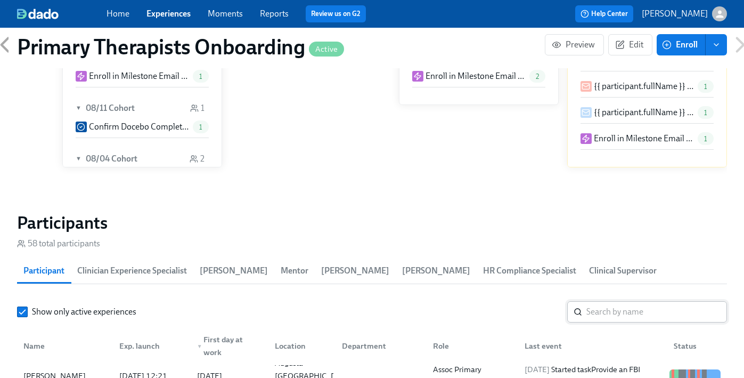
click at [671, 301] on input "search" at bounding box center [656, 311] width 141 height 21
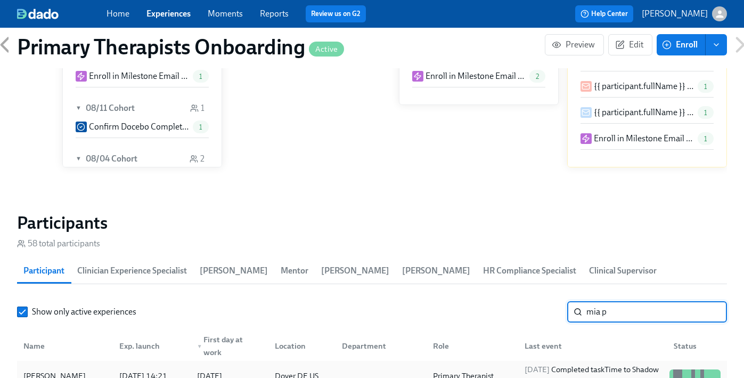
type input "mia p"
click at [69, 365] on div "Mia Pettit" at bounding box center [65, 375] width 92 height 21
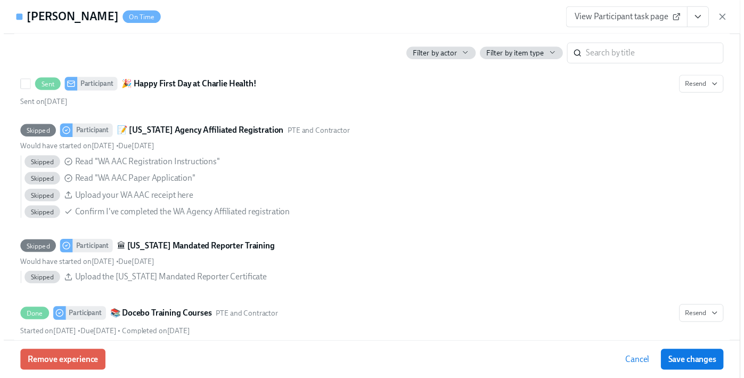
scroll to position [918, 0]
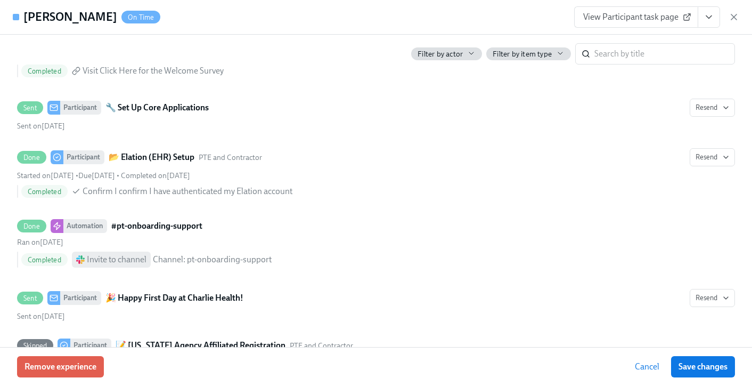
click at [709, 14] on icon "View task page" at bounding box center [709, 17] width 11 height 11
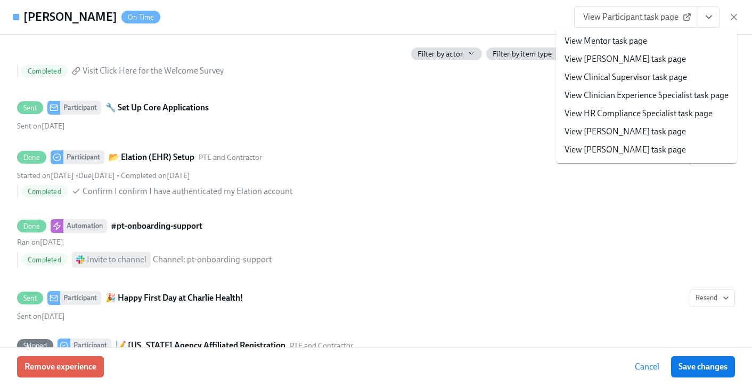
click at [662, 96] on link "View Clinician Experience Specialist task page" at bounding box center [647, 95] width 164 height 12
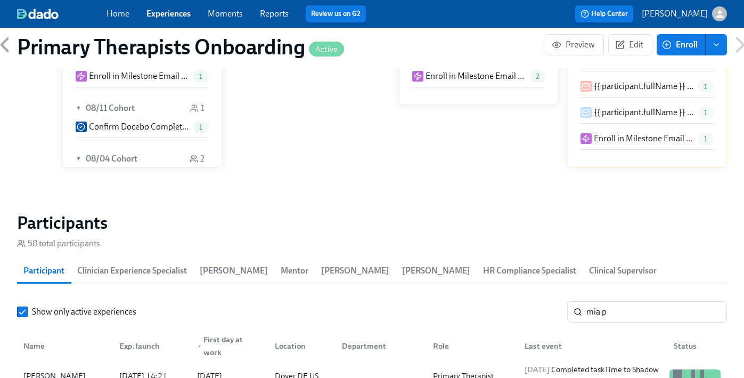
scroll to position [0, 12906]
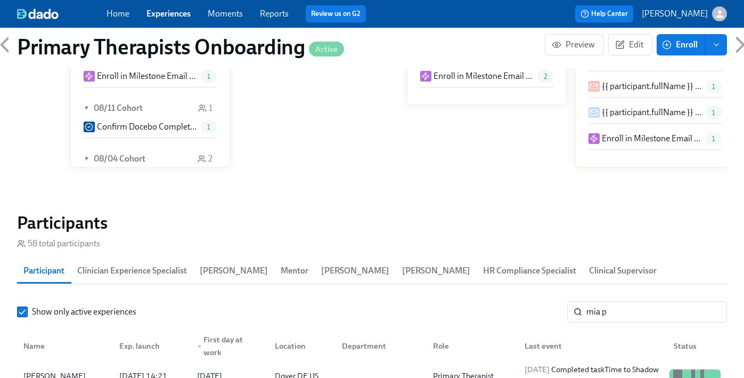
click at [177, 12] on link "Experiences" at bounding box center [168, 14] width 44 height 10
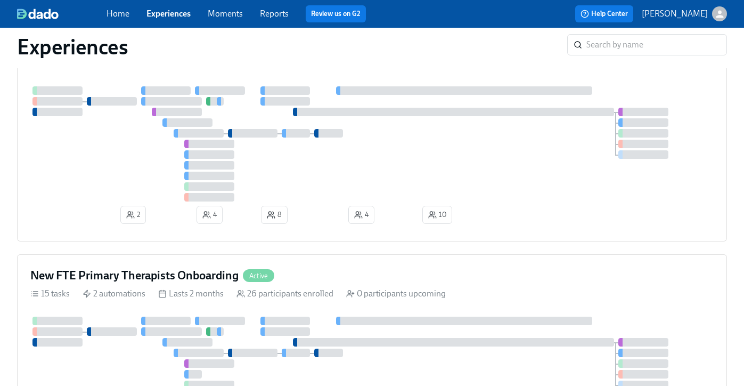
scroll to position [58, 0]
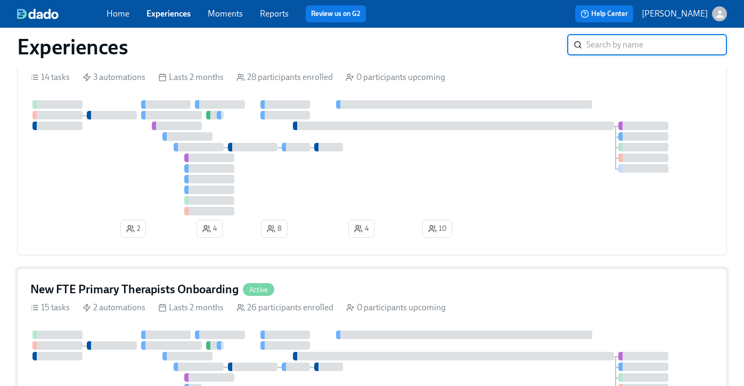
click at [425, 288] on div "New FTE Primary Therapists Onboarding Active" at bounding box center [371, 289] width 683 height 16
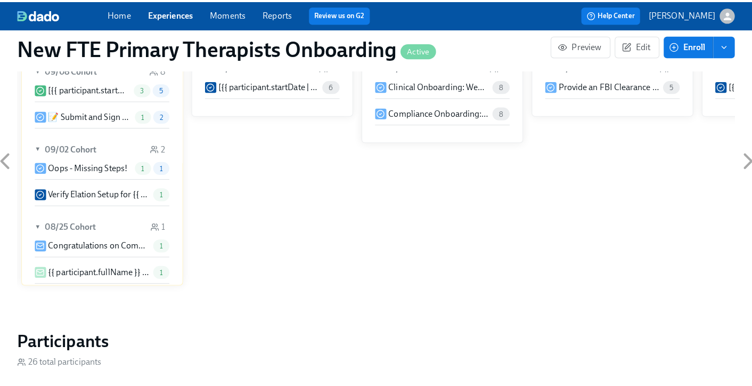
scroll to position [940, 0]
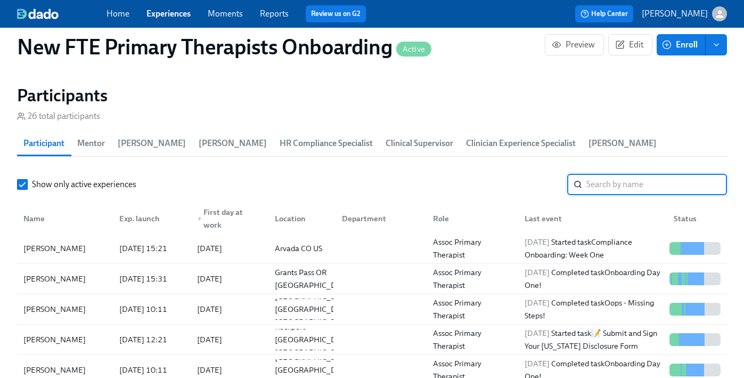
click at [633, 174] on input "search" at bounding box center [656, 184] width 141 height 21
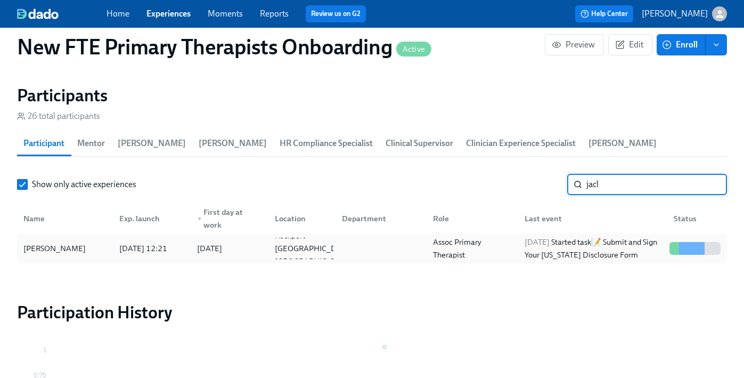
type input "jacl"
click at [29, 242] on div "Jaclyn Connelly" at bounding box center [54, 248] width 71 height 13
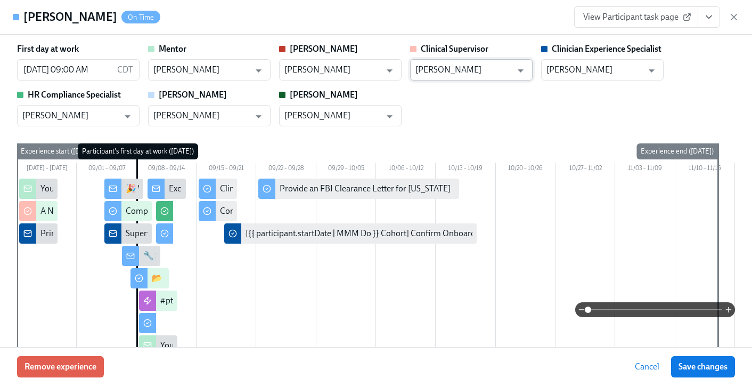
click at [501, 79] on input "Allison Markiewicz" at bounding box center [463, 69] width 96 height 21
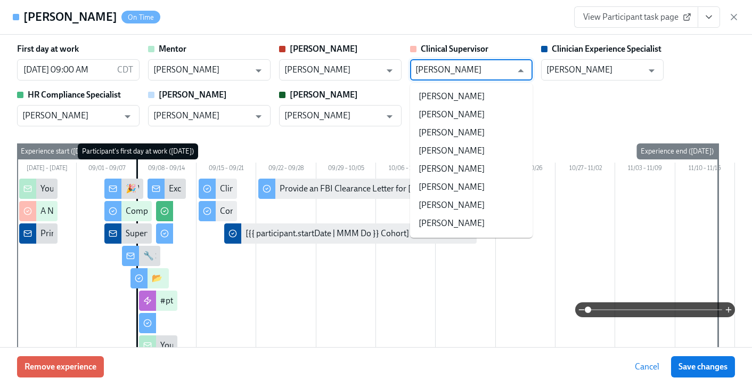
scroll to position [5532, 0]
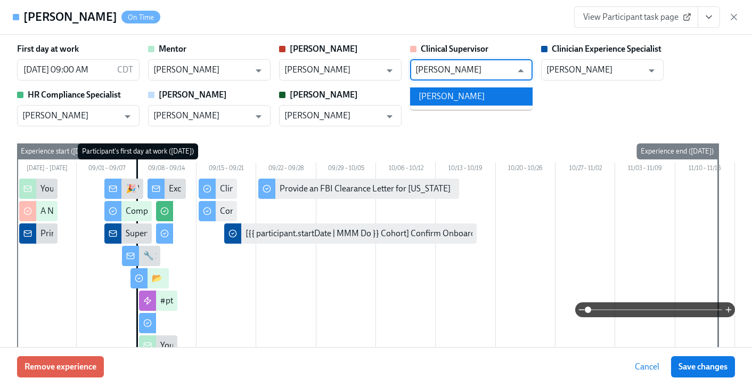
click at [466, 97] on li "Courtney Shea" at bounding box center [471, 96] width 123 height 18
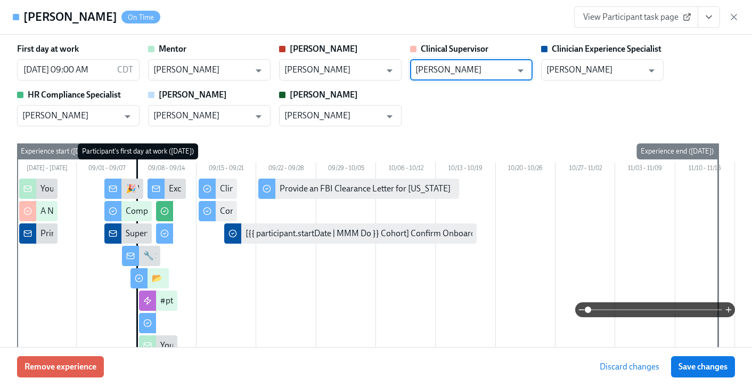
type input "Courtney Shea"
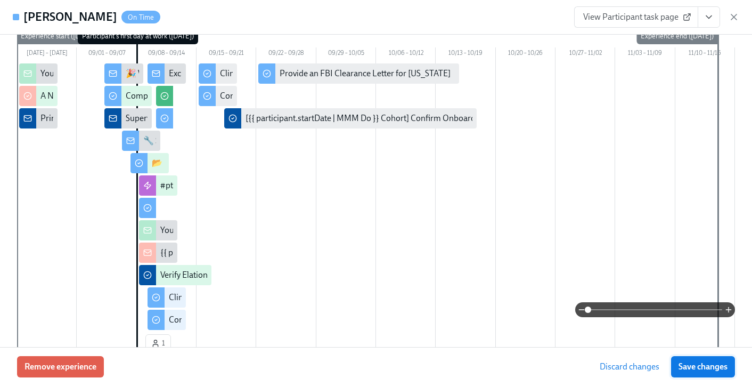
click at [706, 369] on span "Save changes" at bounding box center [703, 366] width 49 height 11
type input "Courtney Shea"
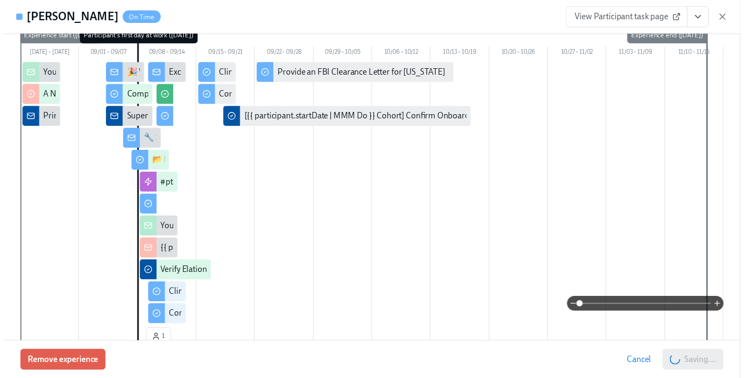
scroll to position [0, 4667]
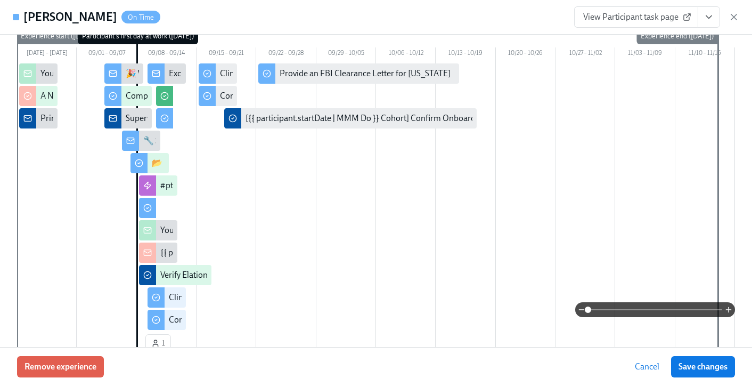
scroll to position [0, 4659]
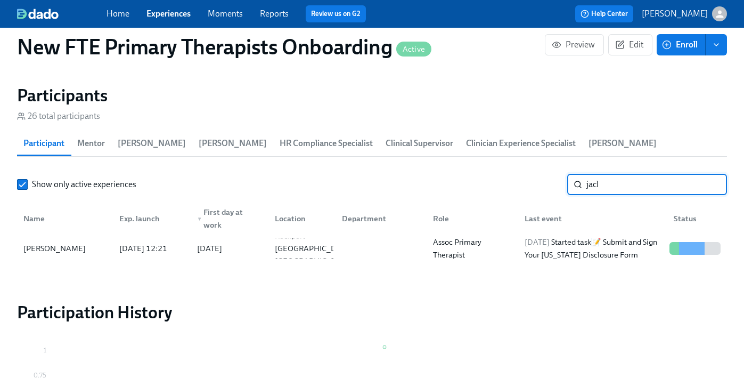
click at [617, 174] on input "jacl" at bounding box center [656, 184] width 141 height 21
click at [618, 174] on input "jacl" at bounding box center [656, 184] width 141 height 21
type input "j"
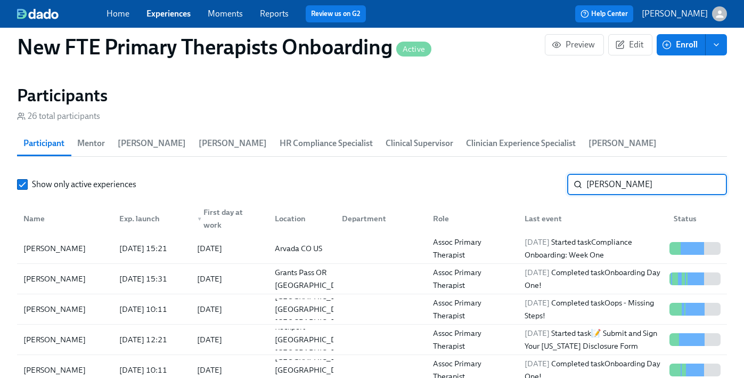
type input "nicole l"
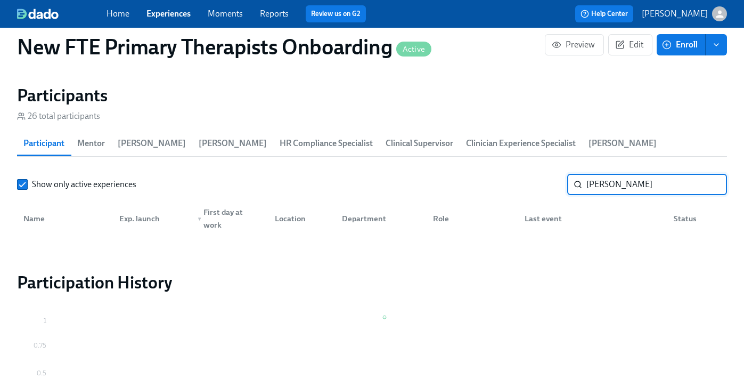
drag, startPoint x: 621, startPoint y: 169, endPoint x: 572, endPoint y: 165, distance: 49.7
click at [572, 174] on div "nicole l ​" at bounding box center [647, 184] width 160 height 21
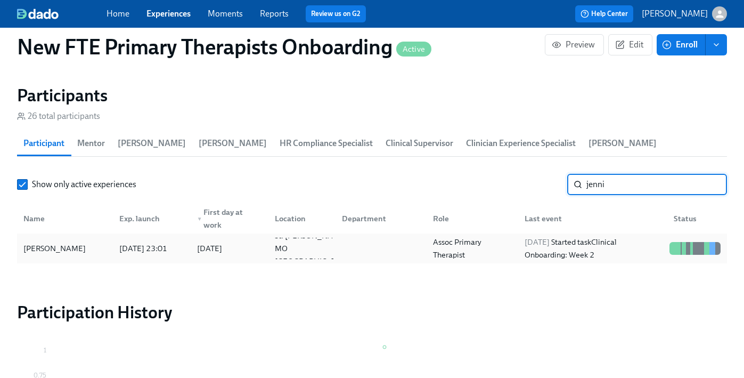
type input "jenni"
click at [64, 242] on div "Jennifer McKennedy" at bounding box center [54, 248] width 71 height 13
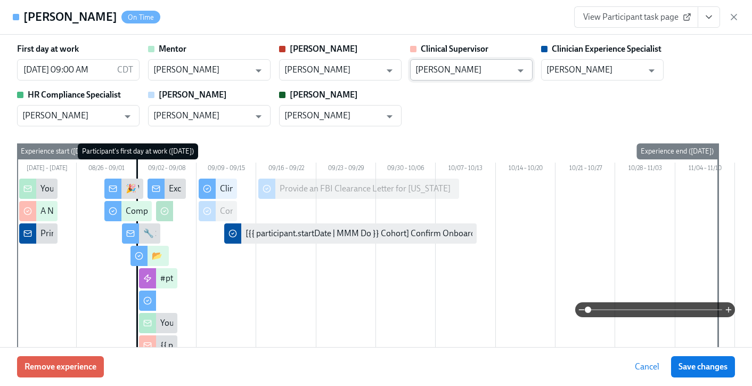
click at [472, 71] on input "Allison Markiewicz" at bounding box center [463, 69] width 96 height 21
click at [482, 100] on li "Courtney Shea" at bounding box center [471, 96] width 123 height 18
type input "Courtney Shea"
click at [703, 365] on span "Save changes" at bounding box center [703, 366] width 49 height 11
type input "Courtney Shea"
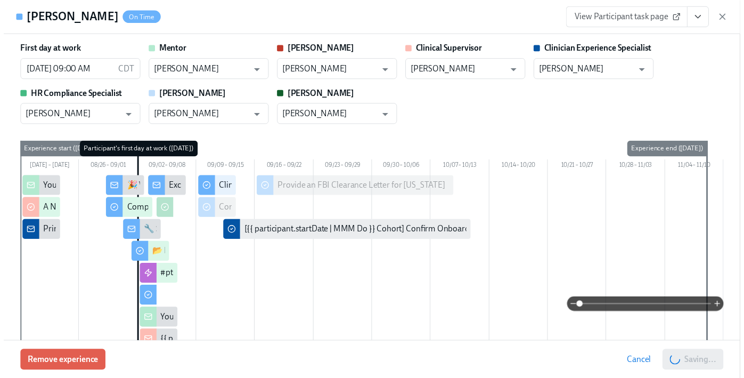
scroll to position [0, 4667]
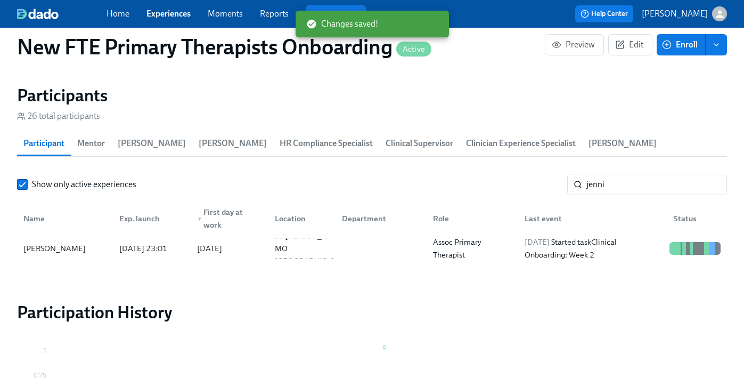
scroll to position [0, 4659]
click at [172, 11] on link "Experiences" at bounding box center [168, 14] width 44 height 10
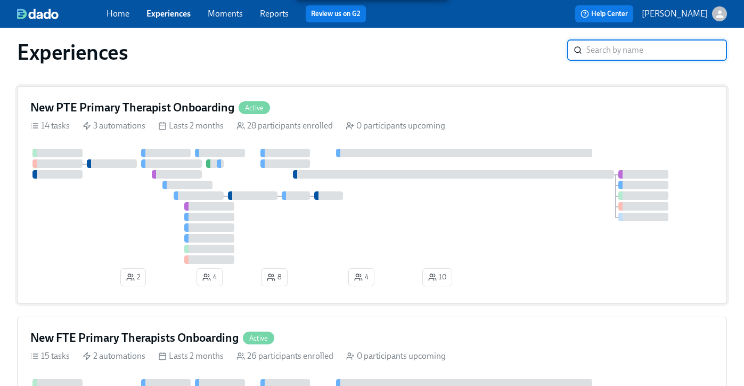
scroll to position [21, 0]
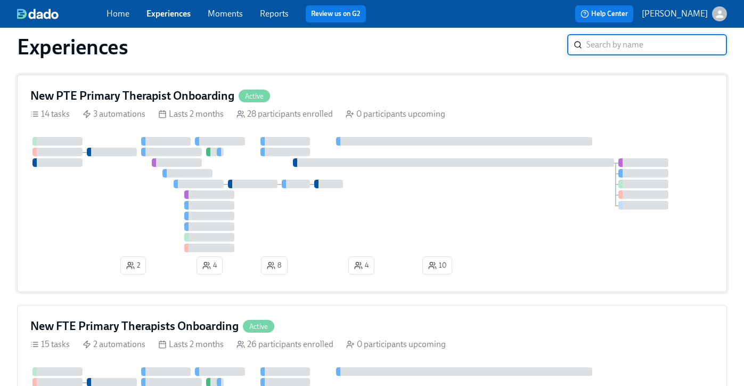
click at [209, 93] on h4 "New PTE Primary Therapist Onboarding" at bounding box center [132, 96] width 204 height 16
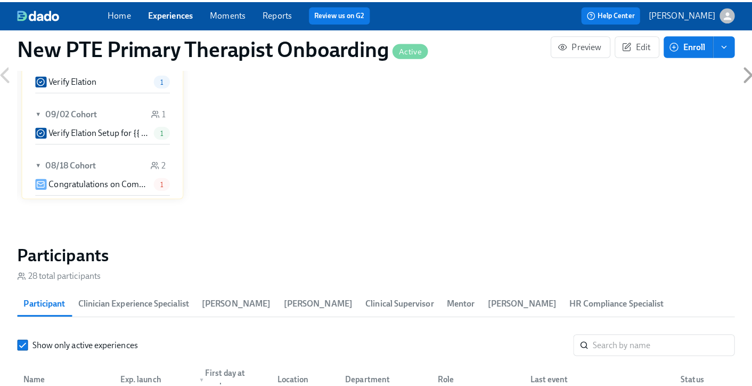
scroll to position [848, 0]
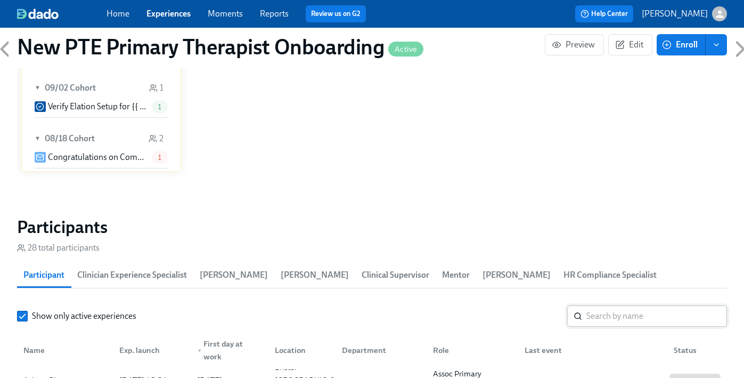
click at [632, 305] on input "search" at bounding box center [656, 315] width 141 height 21
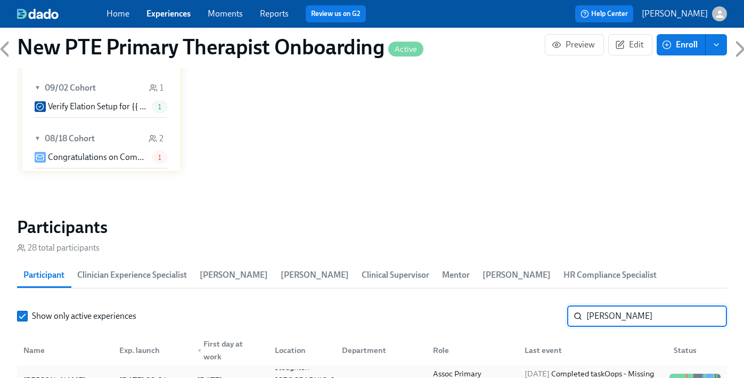
type input "nicole le"
click at [77, 369] on div "Nicole Leung" at bounding box center [65, 379] width 92 height 21
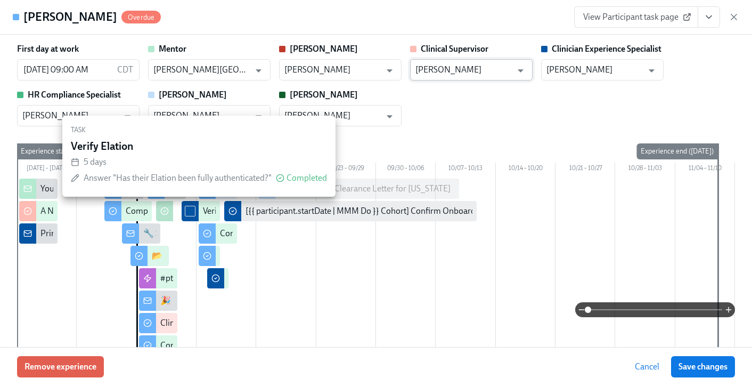
click at [454, 74] on input "Allison Markiewicz" at bounding box center [463, 69] width 96 height 21
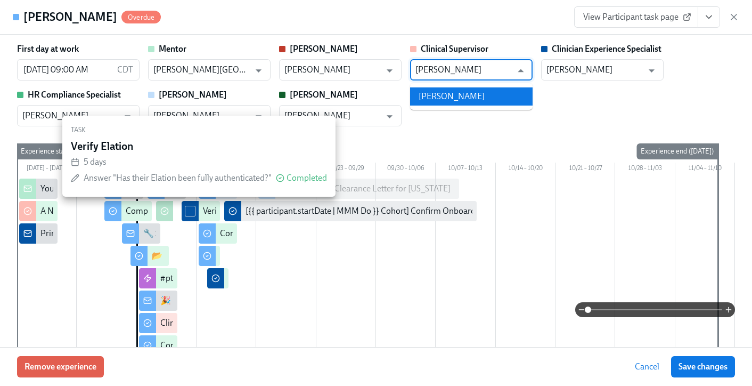
click at [448, 104] on li "Courtney Shea" at bounding box center [471, 96] width 123 height 18
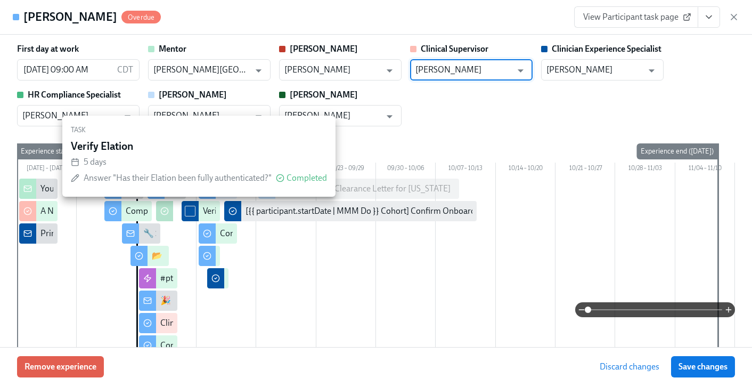
type input "Courtney Shea"
click at [693, 368] on span "Save changes" at bounding box center [703, 366] width 49 height 11
type input "Courtney Shea"
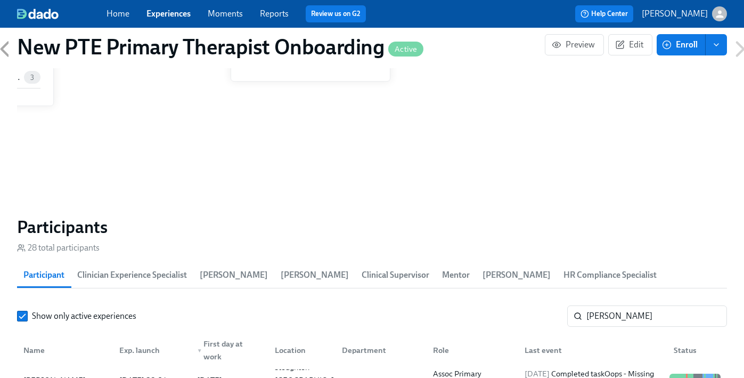
scroll to position [0, 5669]
click at [642, 305] on input "nicole le" at bounding box center [656, 315] width 141 height 21
click at [159, 4] on div "Home Experiences Moments Reports Review us on G2 Help Center Haylee Bova" at bounding box center [372, 14] width 744 height 28
click at [165, 12] on link "Experiences" at bounding box center [168, 14] width 44 height 10
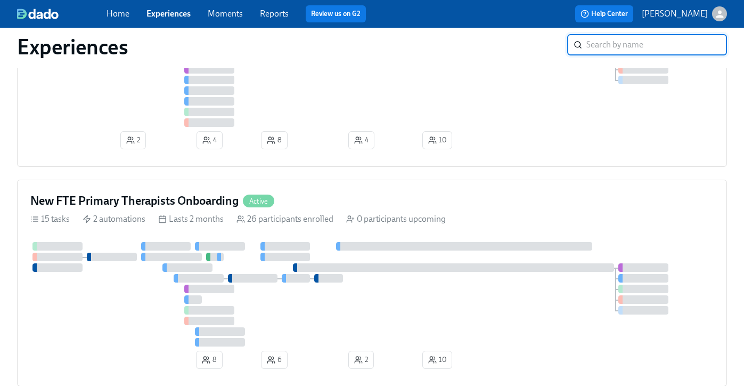
scroll to position [238, 0]
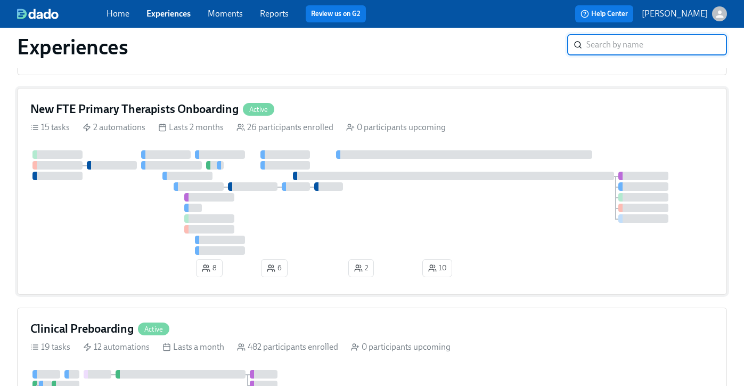
click at [329, 106] on div "New FTE Primary Therapists Onboarding Active" at bounding box center [371, 109] width 683 height 16
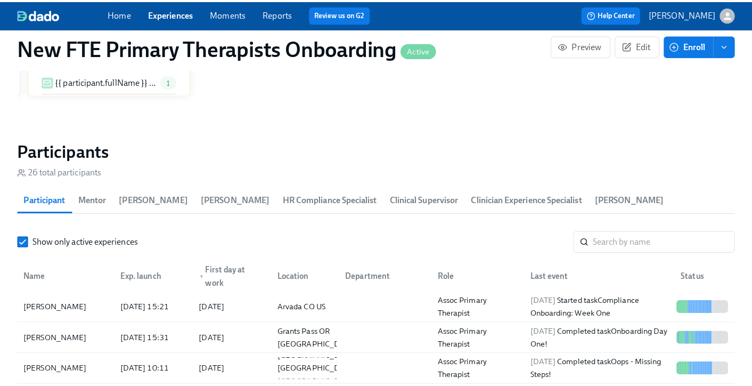
scroll to position [0, 4372]
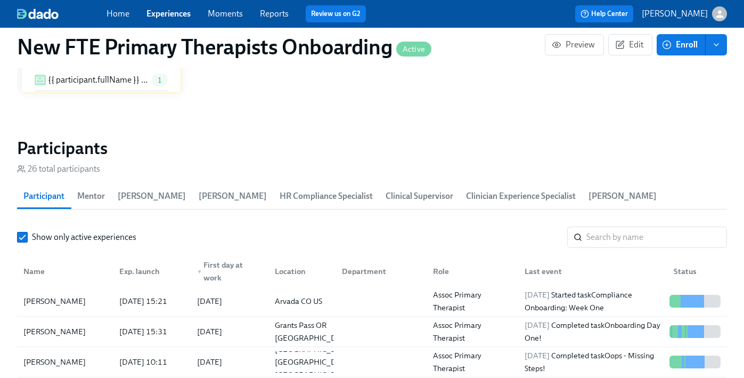
click at [628, 205] on section "Participants 26 total participants Participant Mentor Clarissa Paige Eber HR Co…" at bounding box center [372, 329] width 710 height 385
click at [626, 226] on input "search" at bounding box center [656, 236] width 141 height 21
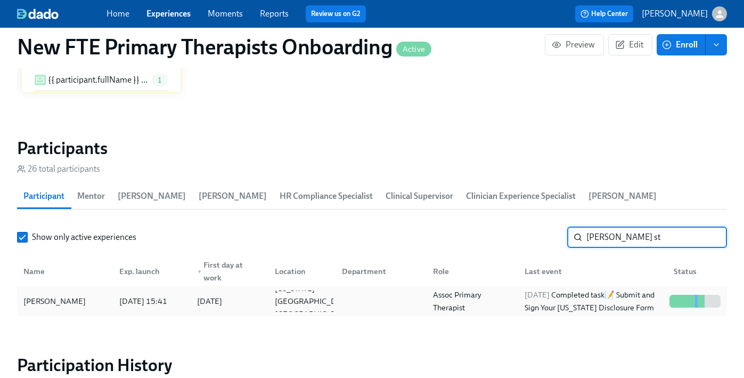
type input "lyndsay st"
click at [99, 290] on div "Lyndsay Stone" at bounding box center [65, 300] width 92 height 21
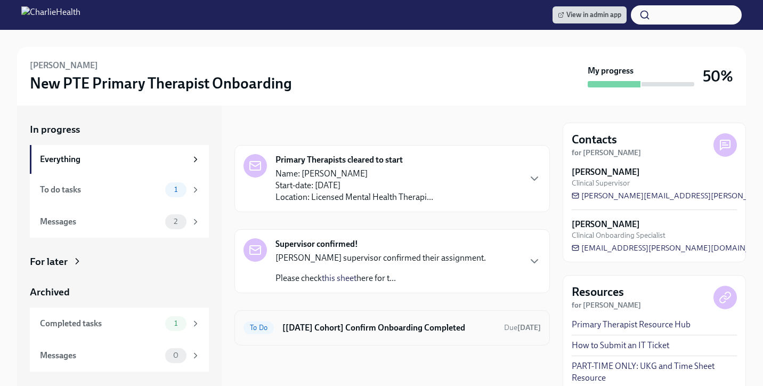
click at [435, 335] on div "To Do [[DATE] Cohort] Confirm Onboarding Completed Due [DATE]" at bounding box center [391, 327] width 297 height 17
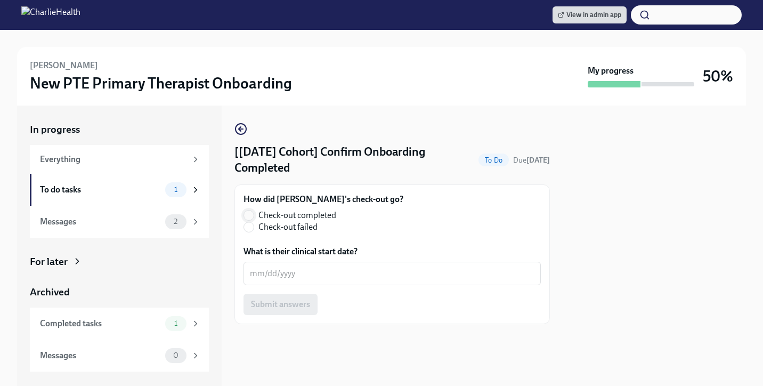
click at [244, 213] on input "Check-out completed" at bounding box center [249, 215] width 10 height 10
radio input "true"
click at [274, 272] on textarea "What is their clinical start date?" at bounding box center [392, 273] width 284 height 13
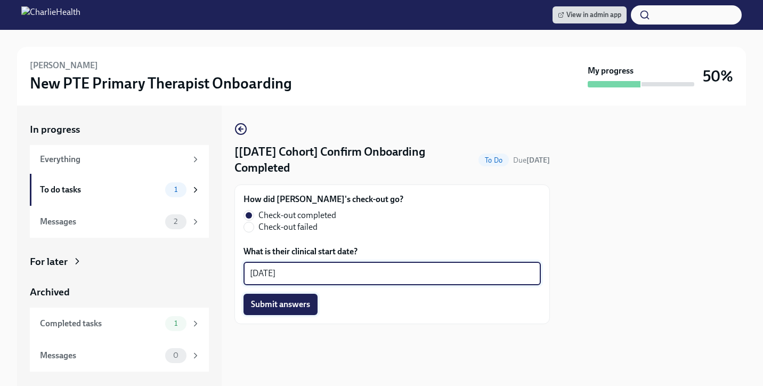
type textarea "[DATE]"
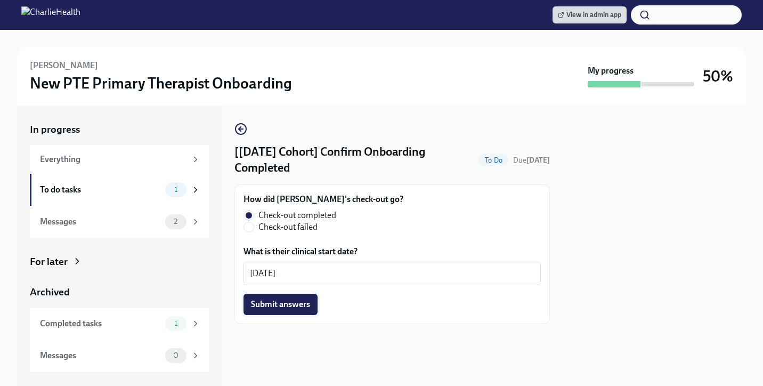
click at [260, 305] on span "Submit answers" at bounding box center [280, 304] width 59 height 11
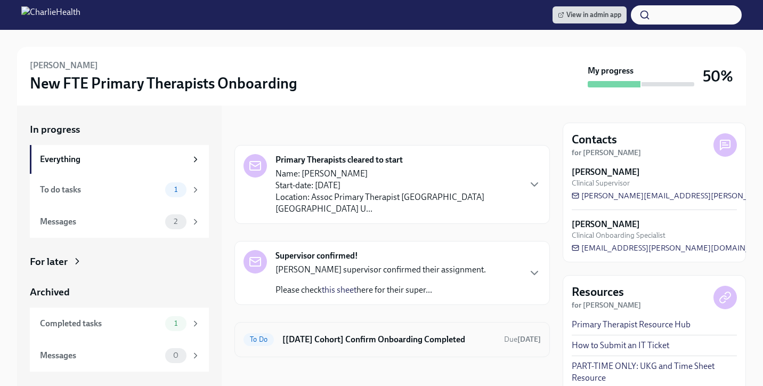
click at [388, 333] on h6 "[[DATE] Cohort] Confirm Onboarding Completed" at bounding box center [388, 339] width 213 height 12
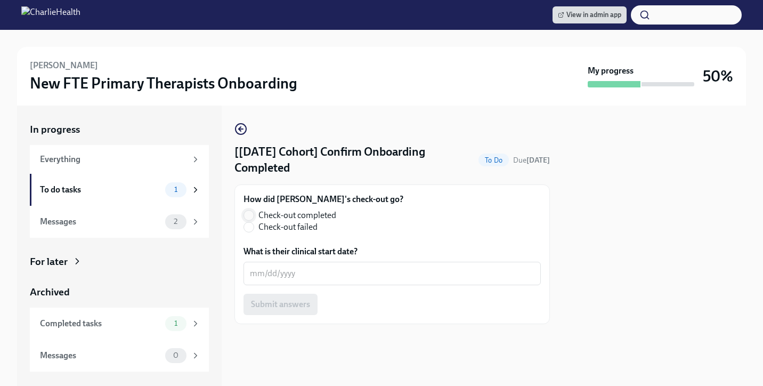
click at [252, 217] on input "Check-out completed" at bounding box center [249, 215] width 10 height 10
radio input "true"
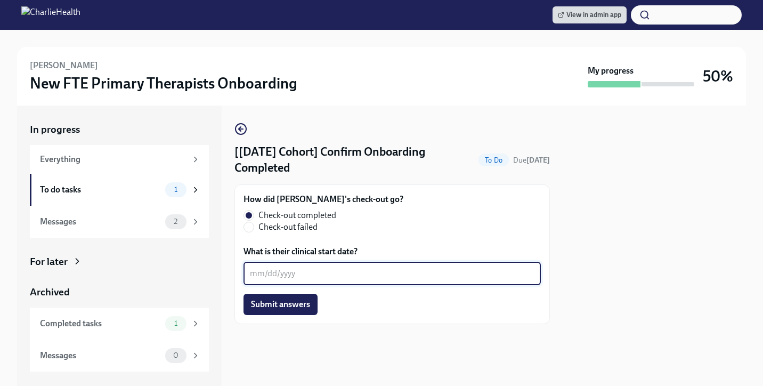
click at [298, 280] on textarea "What is their clinical start date?" at bounding box center [392, 273] width 284 height 13
type textarea "[DATE]"
click at [276, 303] on span "Submit answers" at bounding box center [280, 304] width 59 height 11
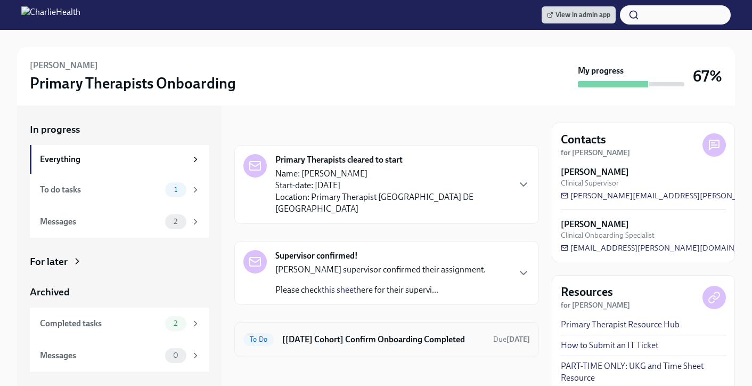
click at [389, 333] on h6 "[[DATE] Cohort] Confirm Onboarding Completed" at bounding box center [383, 339] width 202 height 12
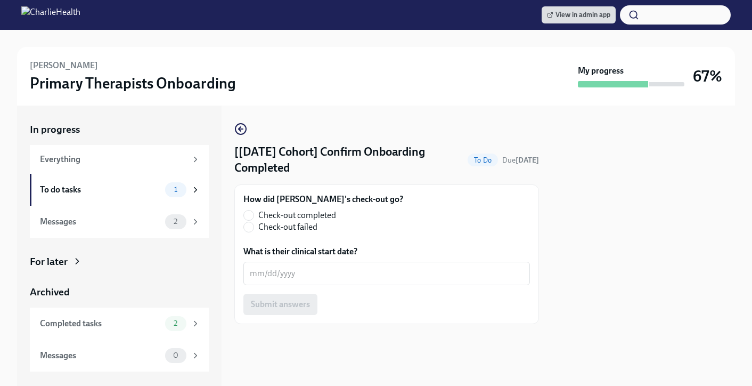
click at [245, 210] on label "Check-out completed" at bounding box center [318, 215] width 151 height 12
click at [245, 210] on input "Check-out completed" at bounding box center [249, 215] width 10 height 10
radio input "true"
click at [282, 273] on textarea "What is their clinical start date?" at bounding box center [387, 273] width 274 height 13
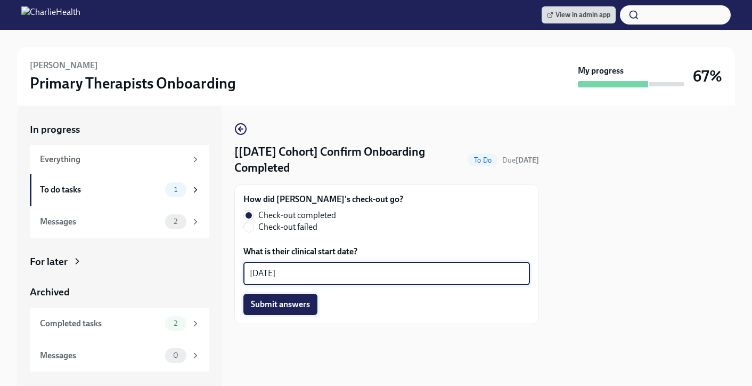
type textarea "[DATE]"
click at [295, 303] on span "Submit answers" at bounding box center [280, 304] width 59 height 11
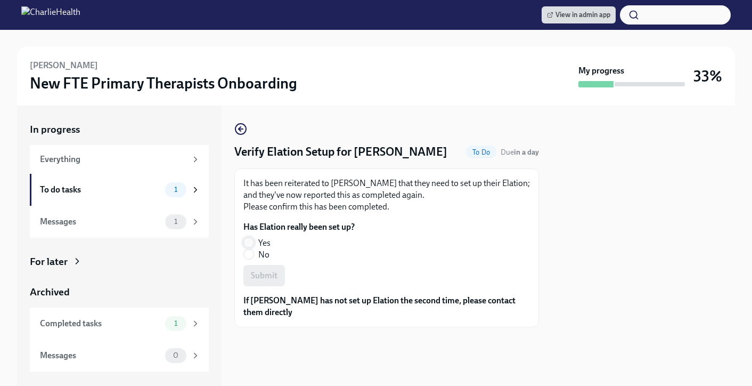
click at [252, 240] on input "Yes" at bounding box center [249, 243] width 10 height 10
radio input "true"
click at [259, 271] on span "Submit" at bounding box center [264, 275] width 27 height 11
